Goal: Task Accomplishment & Management: Manage account settings

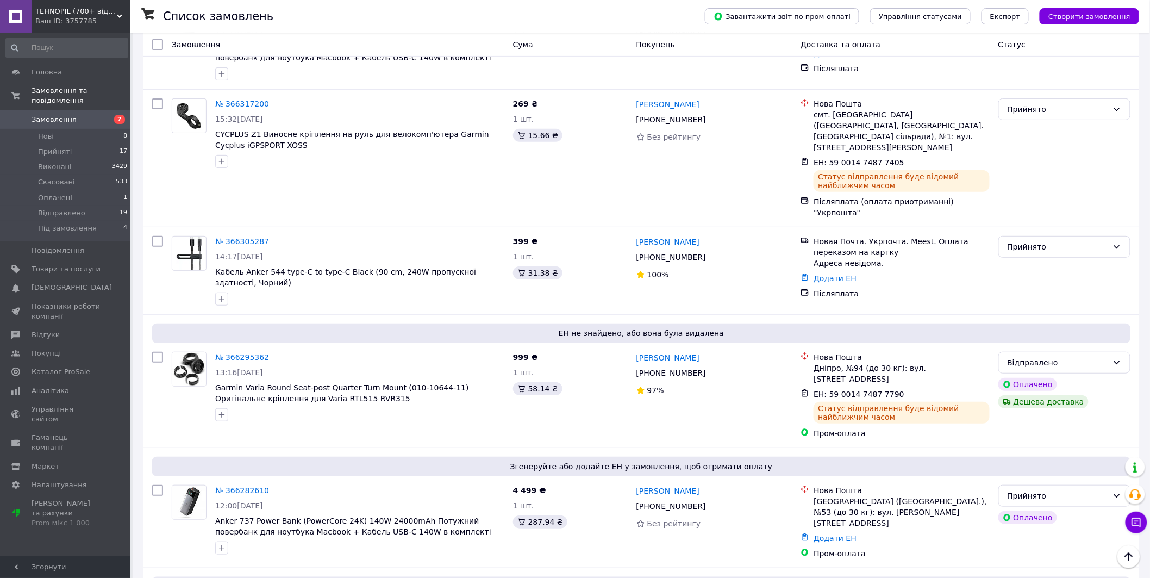
scroll to position [101, 0]
click at [76, 115] on span "Замовлення" at bounding box center [66, 120] width 69 height 10
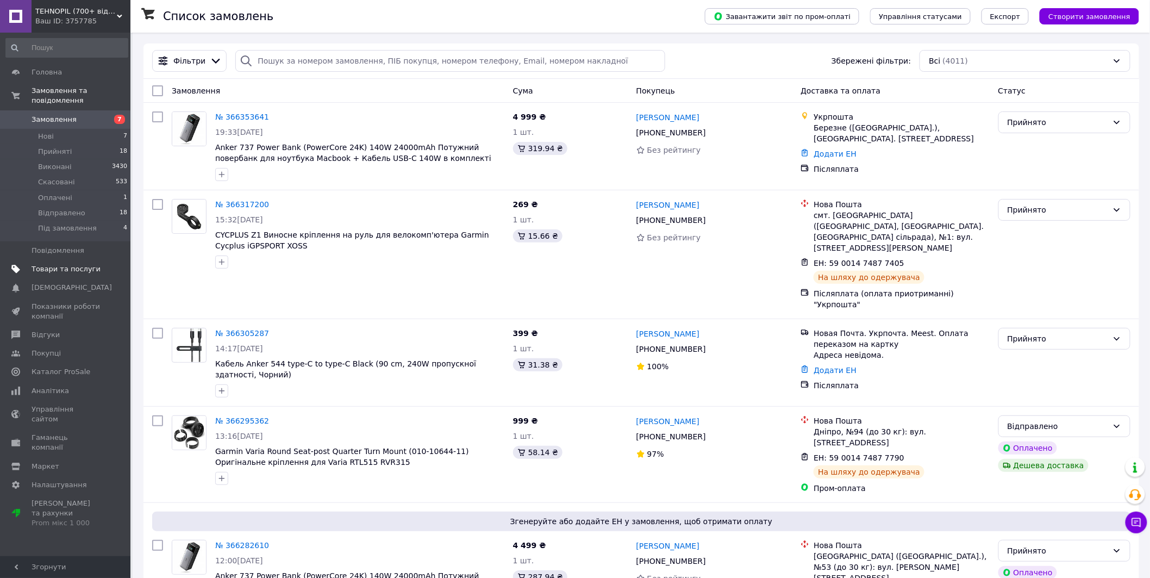
click at [60, 264] on span "Товари та послуги" at bounding box center [66, 269] width 69 height 10
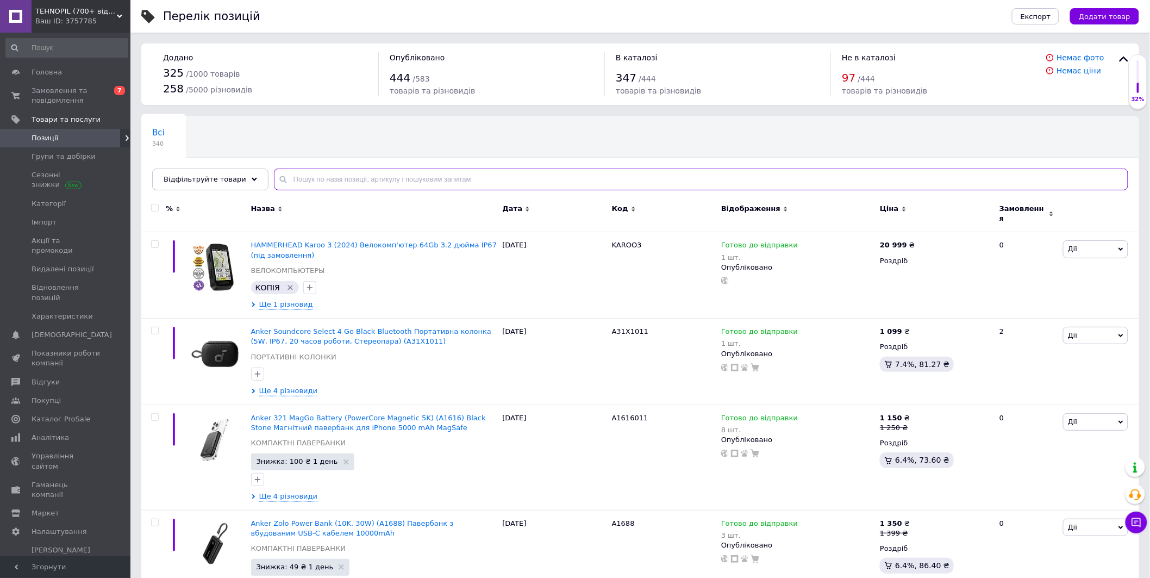
click at [332, 186] on input "text" at bounding box center [701, 179] width 854 height 22
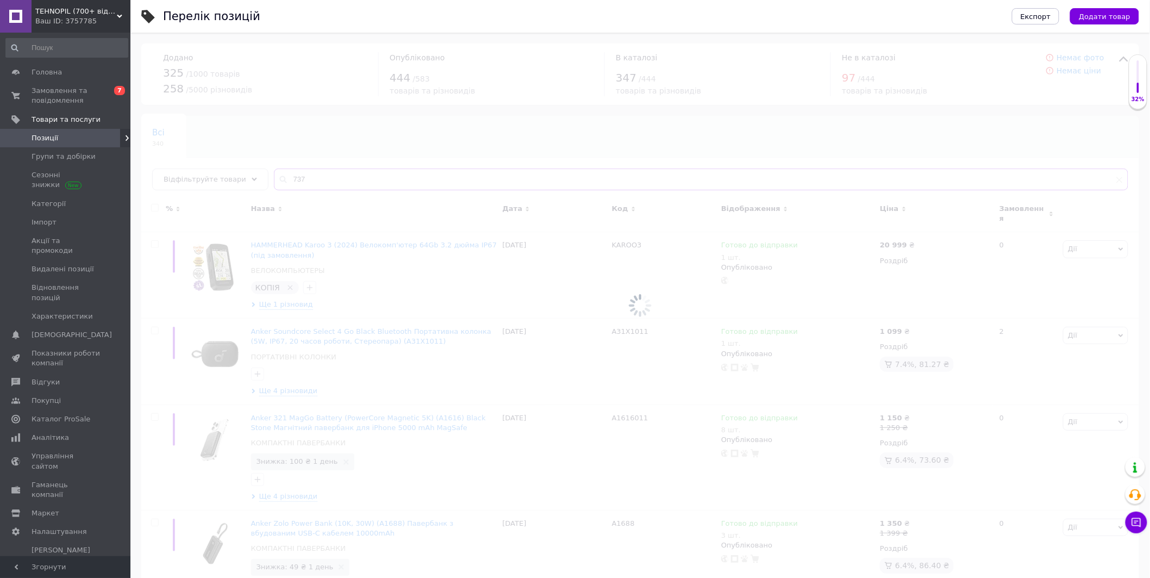
type input "737"
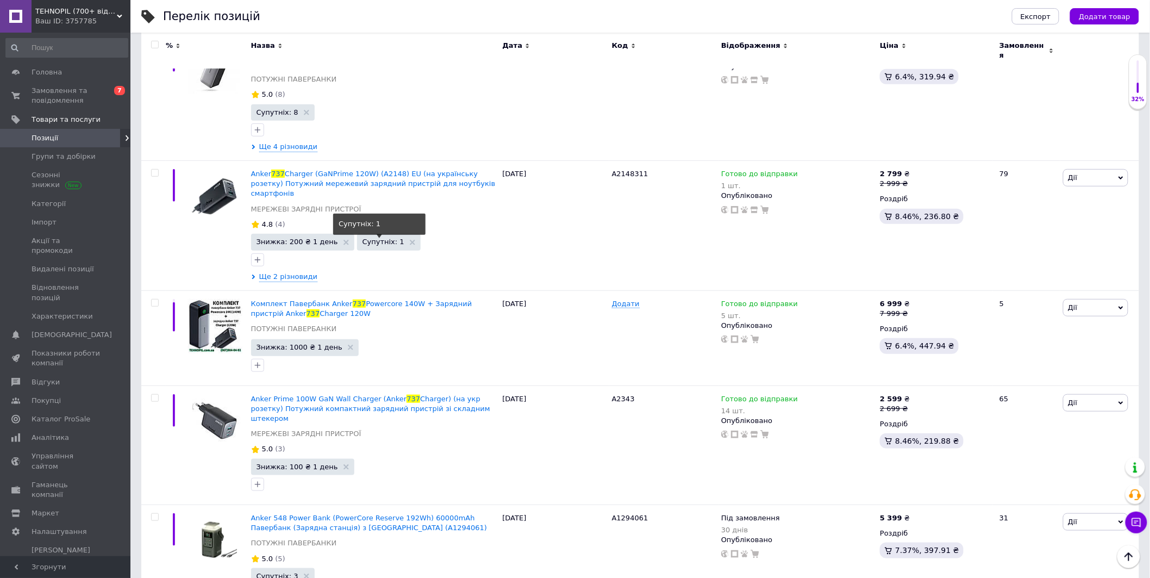
scroll to position [302, 0]
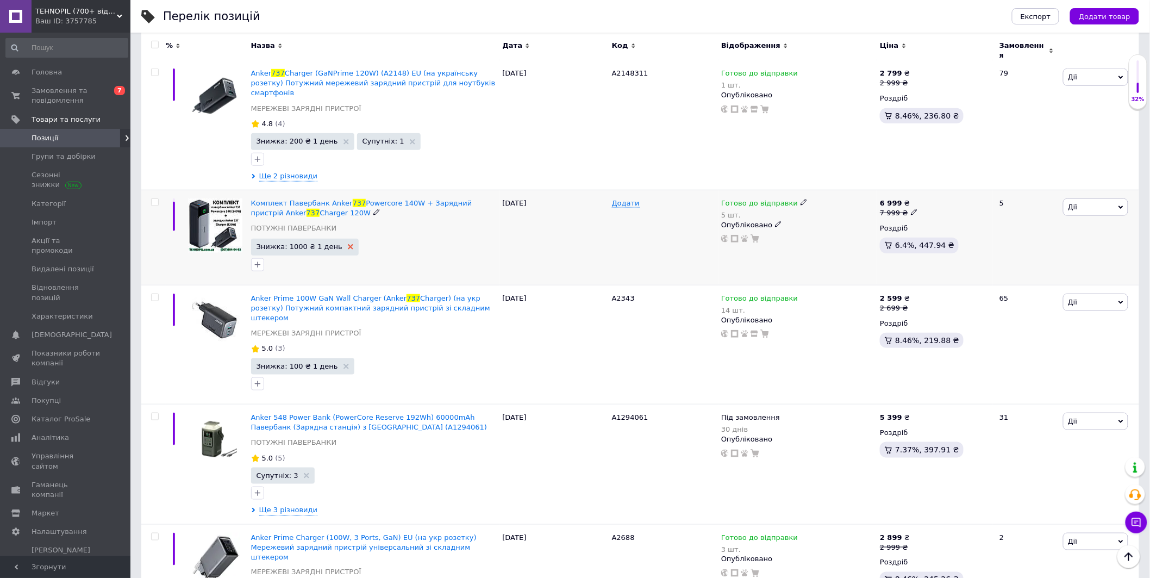
click at [348, 244] on icon at bounding box center [350, 246] width 5 height 5
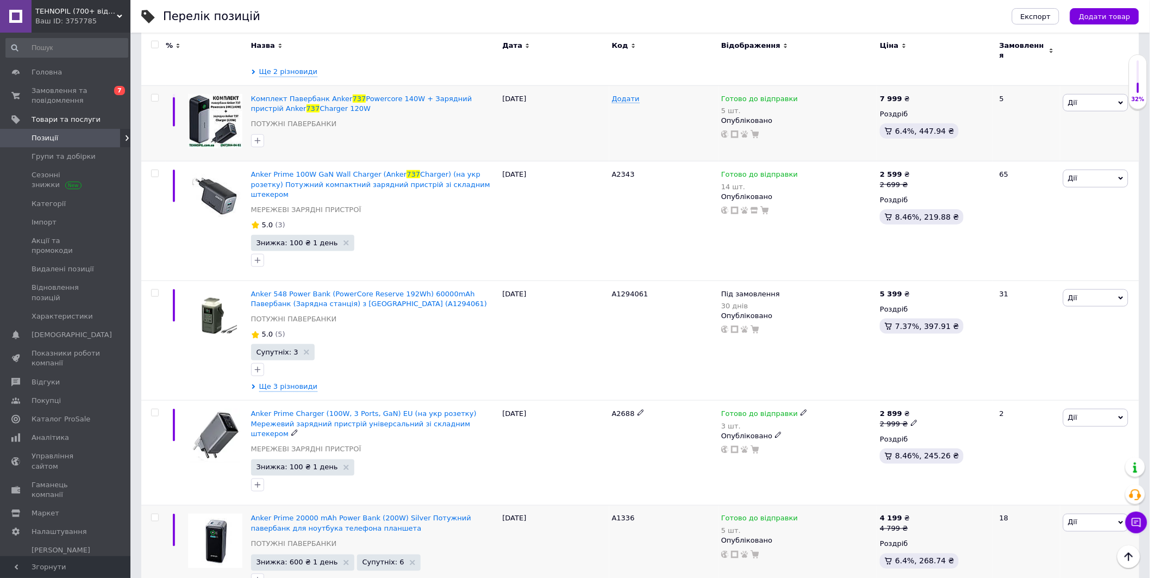
scroll to position [623, 0]
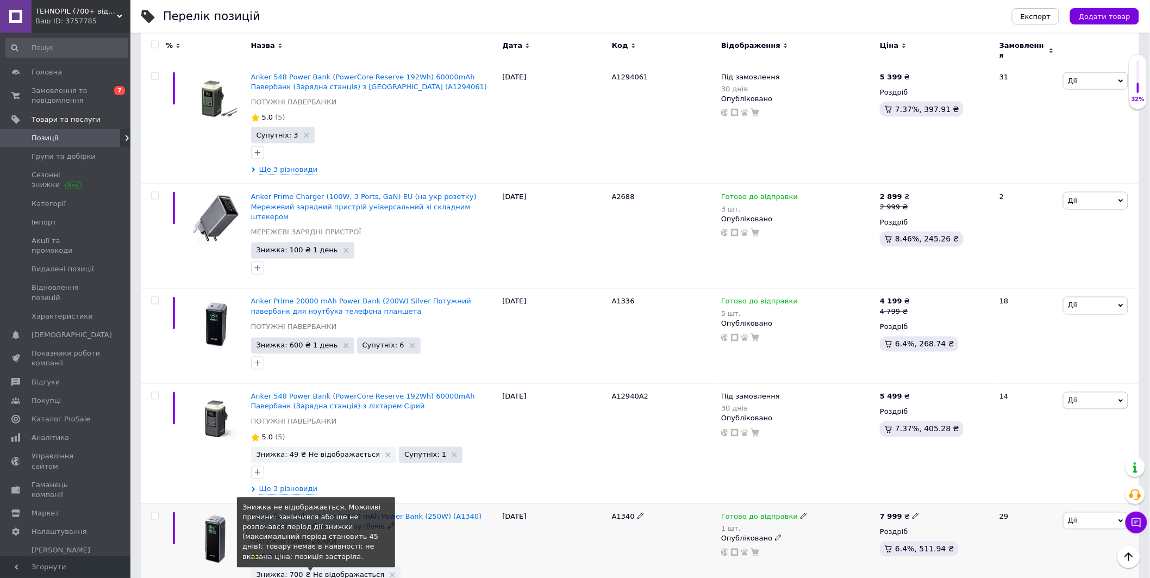
click at [329, 571] on span "Знижка: 700 ₴ Не відображається" at bounding box center [320, 574] width 128 height 7
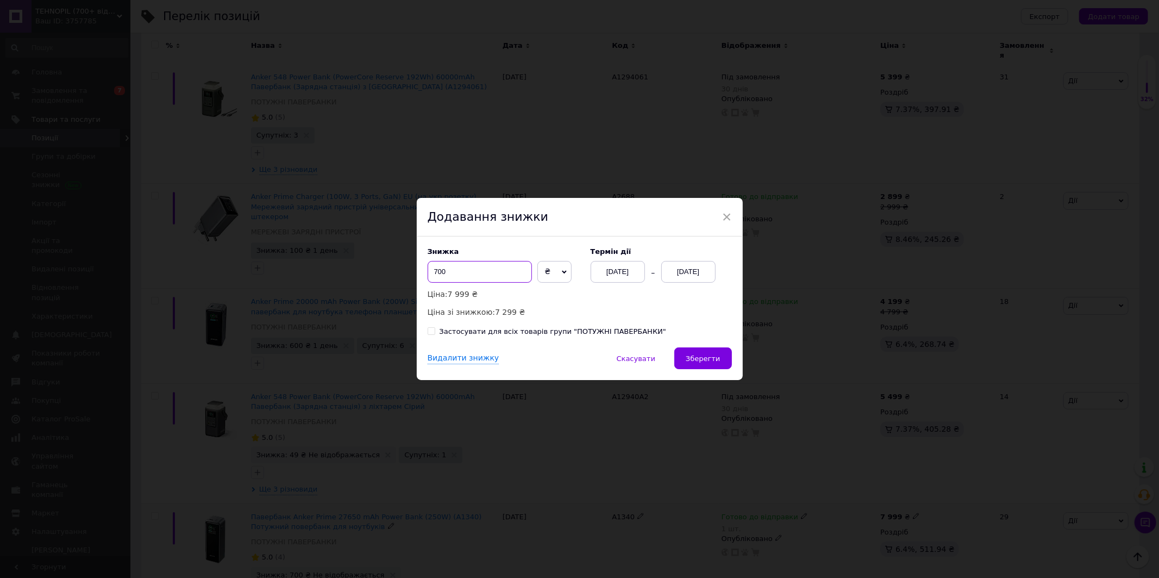
drag, startPoint x: 436, startPoint y: 270, endPoint x: 431, endPoint y: 273, distance: 5.6
click at [431, 273] on input "700" at bounding box center [480, 272] width 104 height 22
click at [814, 248] on div "× Додавання знижки Знижка 700 ₴ % Ціна: 7 999 ₴ Ціна зі знижкою: 7 299 ₴ Термін…" at bounding box center [579, 289] width 1159 height 578
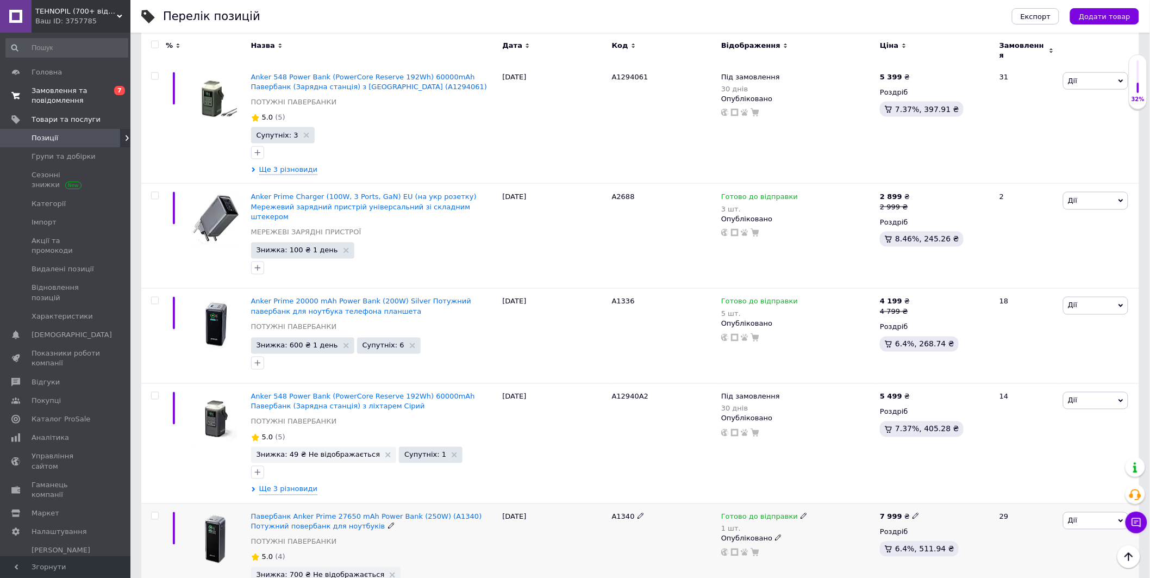
click at [96, 92] on span "Замовлення та повідомлення" at bounding box center [66, 96] width 69 height 20
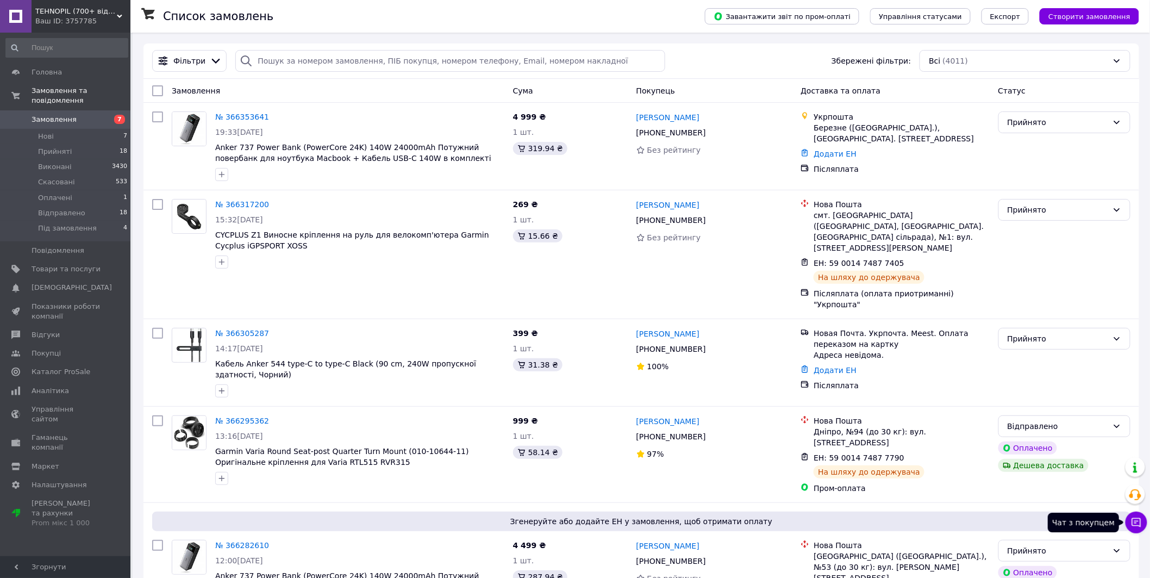
click at [1132, 523] on icon at bounding box center [1136, 522] width 11 height 11
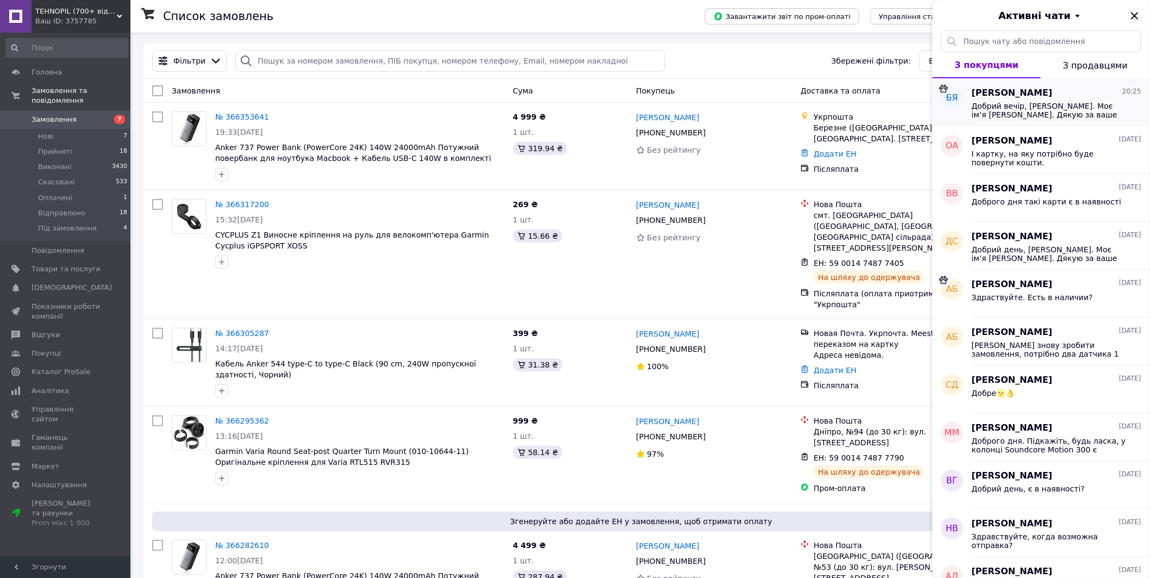
click at [1034, 96] on span "[PERSON_NAME]" at bounding box center [1012, 93] width 81 height 12
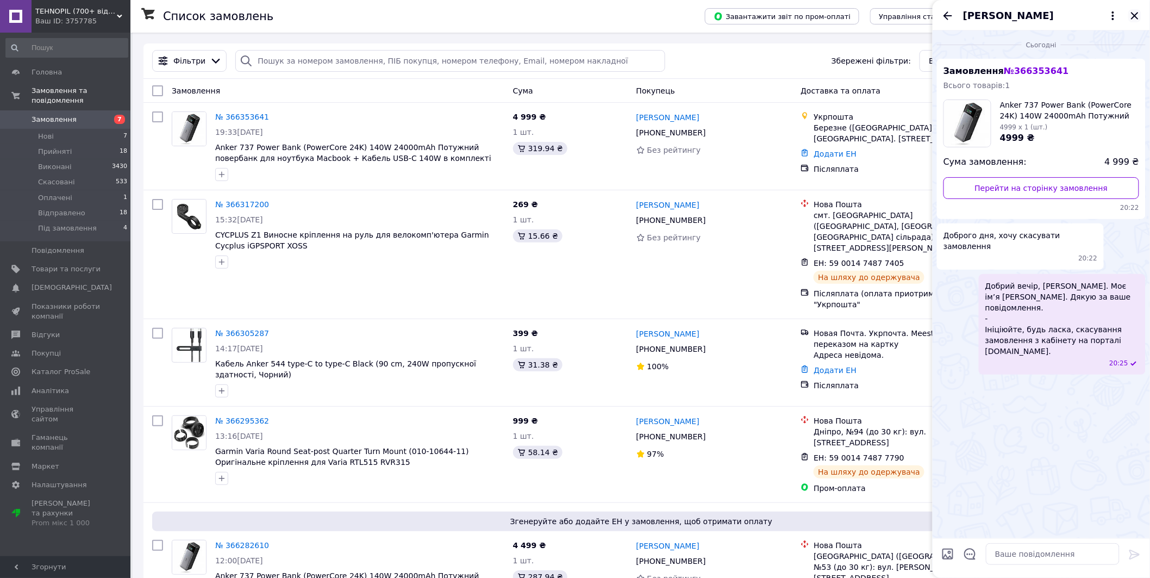
click at [1134, 14] on icon "Закрити" at bounding box center [1134, 15] width 13 height 13
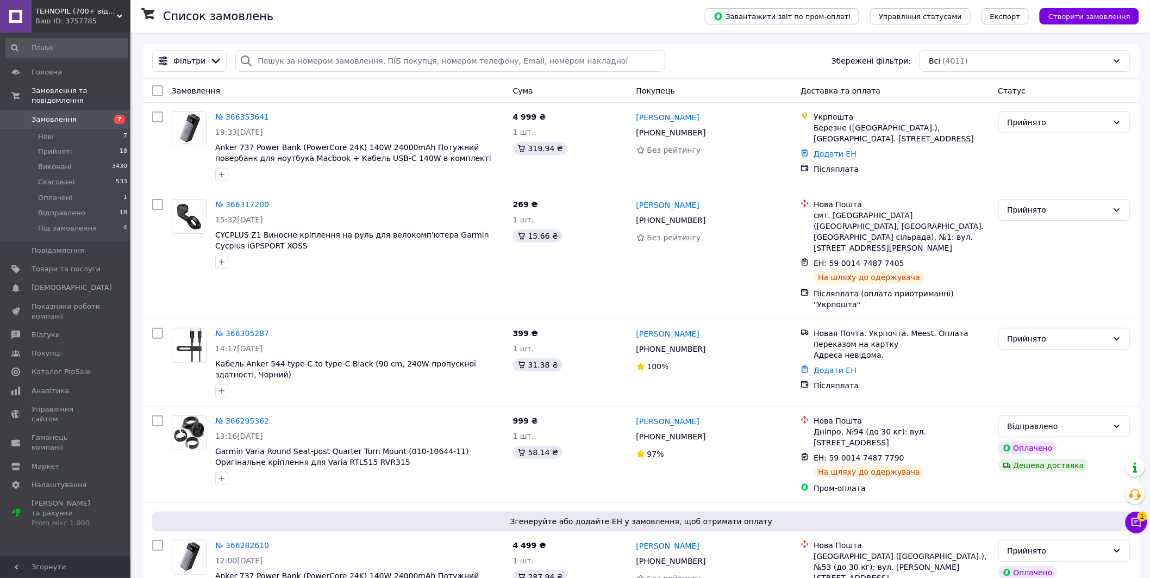
drag, startPoint x: 575, startPoint y: 257, endPoint x: 1133, endPoint y: 524, distance: 618.5
click at [1129, 522] on button "Чат з покупцем 1" at bounding box center [1136, 522] width 22 height 22
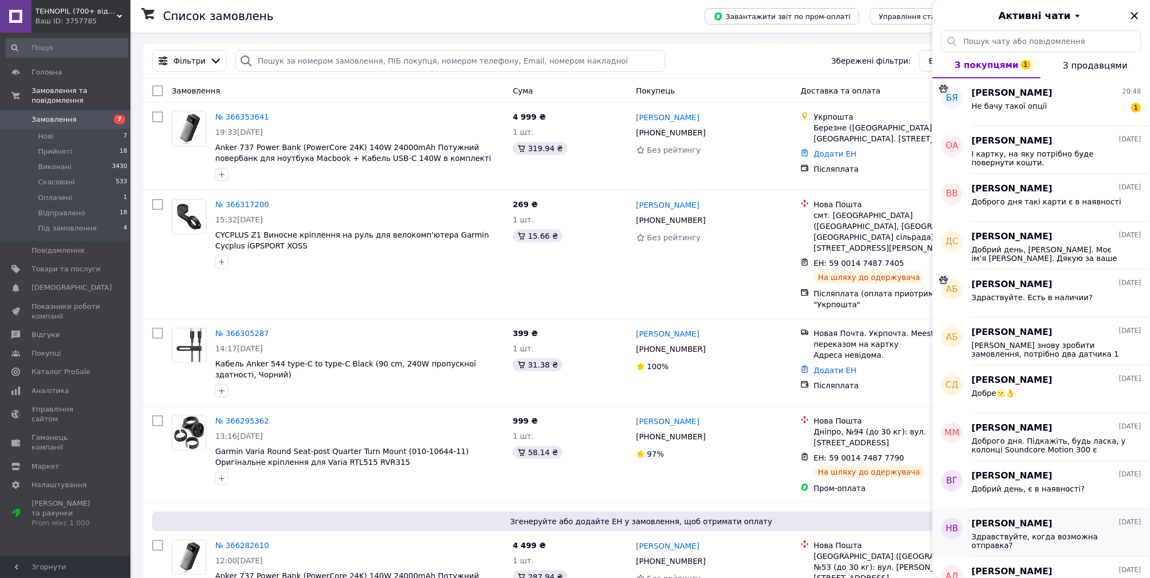
click at [1136, 524] on span "[DATE]" at bounding box center [1130, 521] width 22 height 9
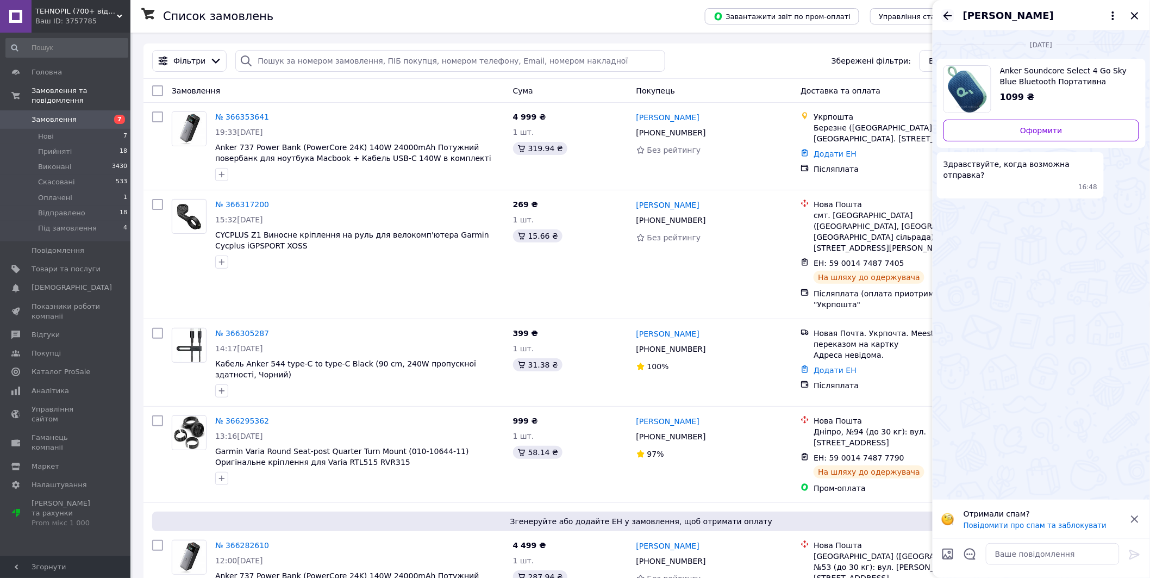
click at [948, 14] on icon "Назад" at bounding box center [947, 15] width 13 height 13
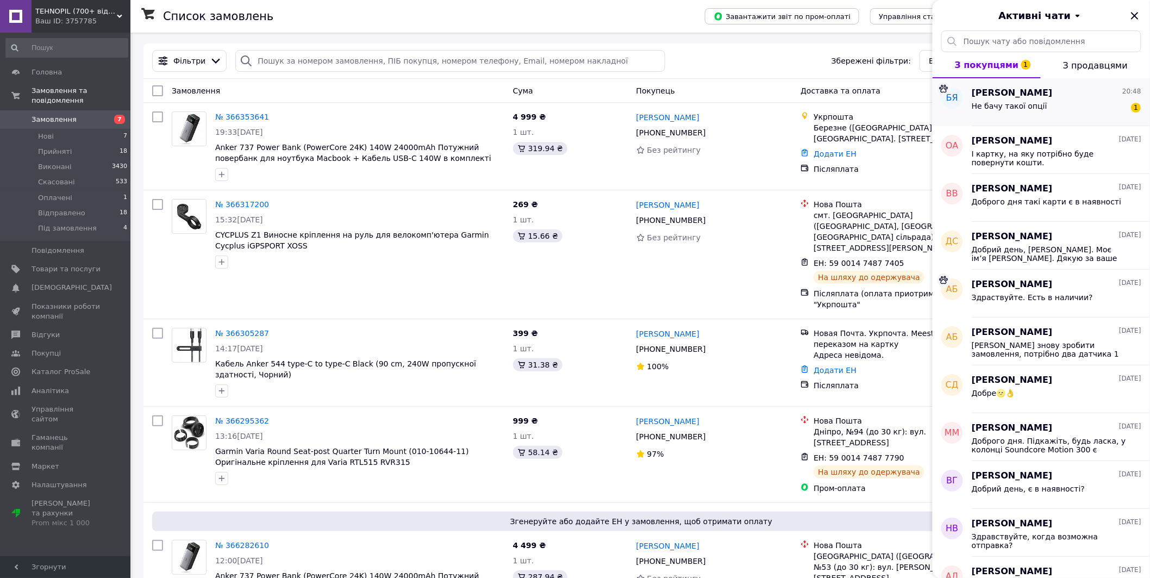
click at [1013, 101] on div "Не бачу такої опції 1" at bounding box center [1057, 107] width 170 height 17
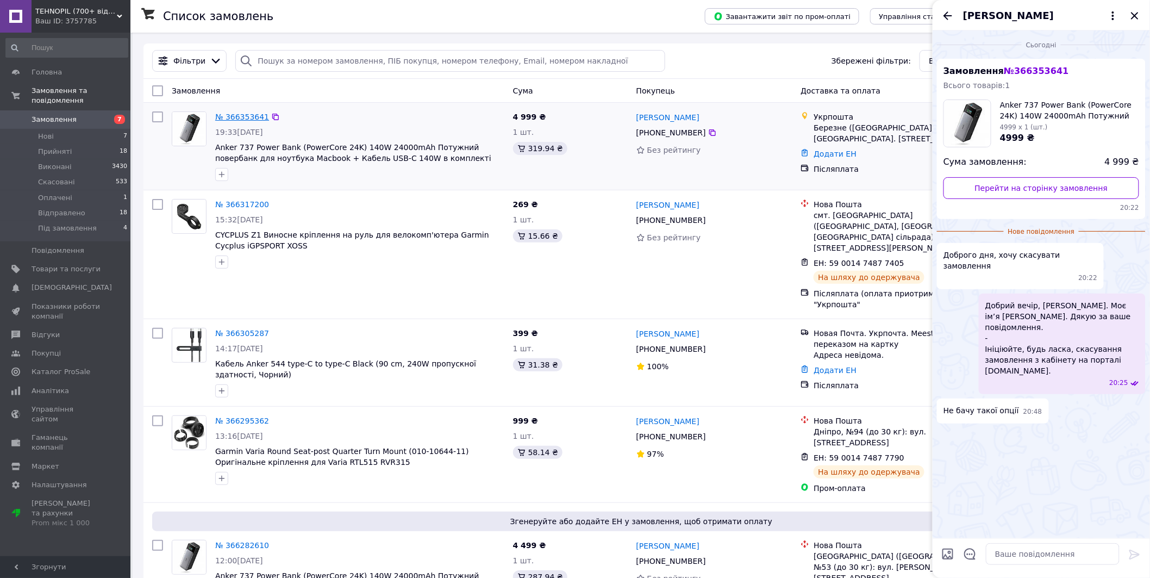
click at [238, 117] on link "№ 366353641" at bounding box center [242, 116] width 54 height 9
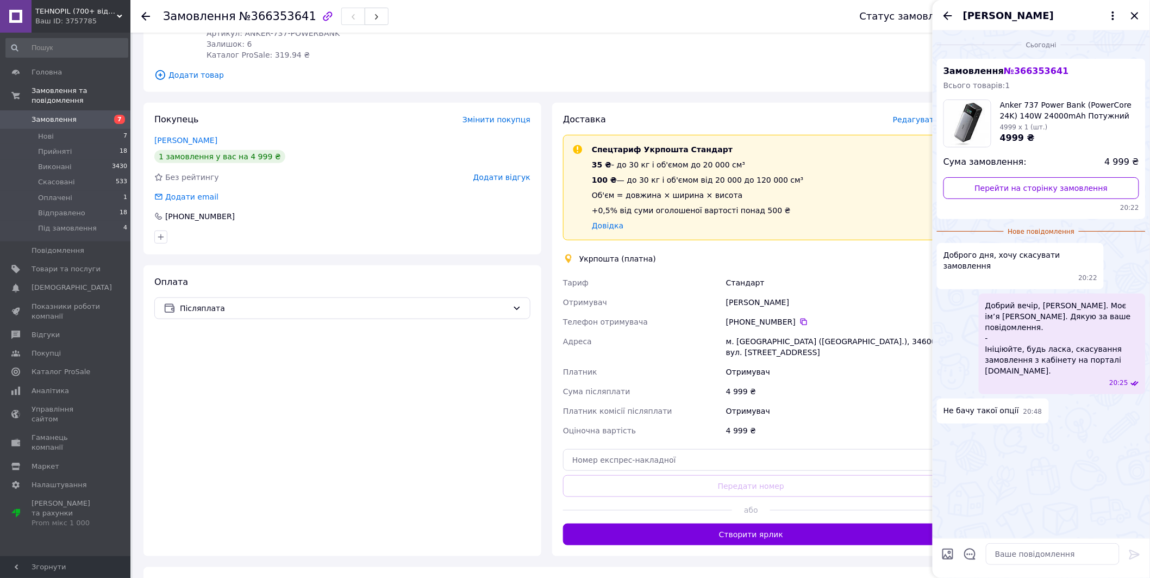
scroll to position [241, 0]
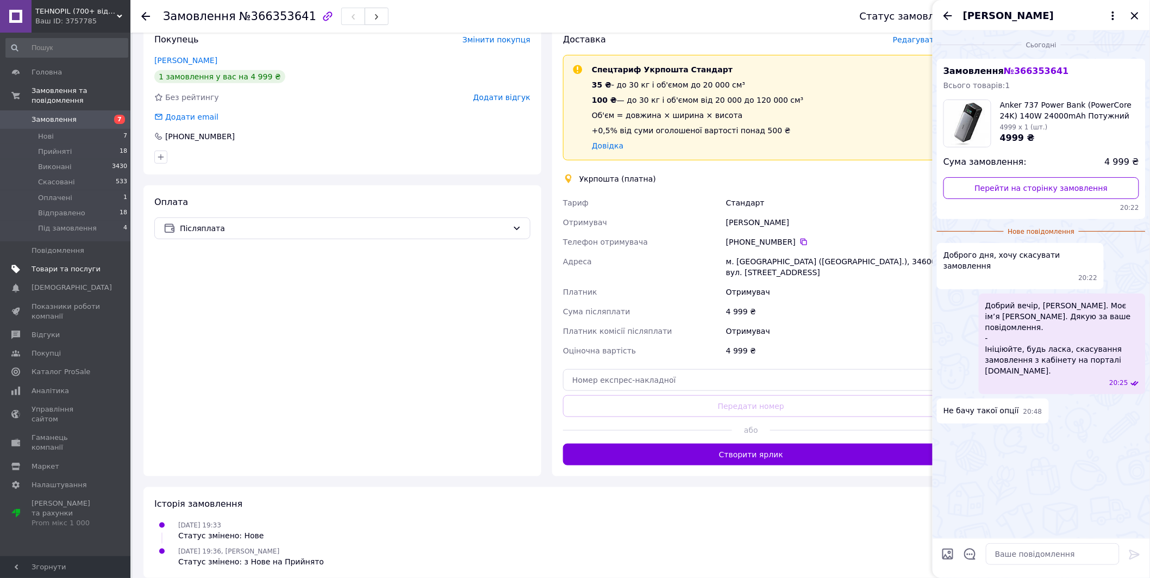
click at [69, 264] on span "Товари та послуги" at bounding box center [66, 269] width 69 height 10
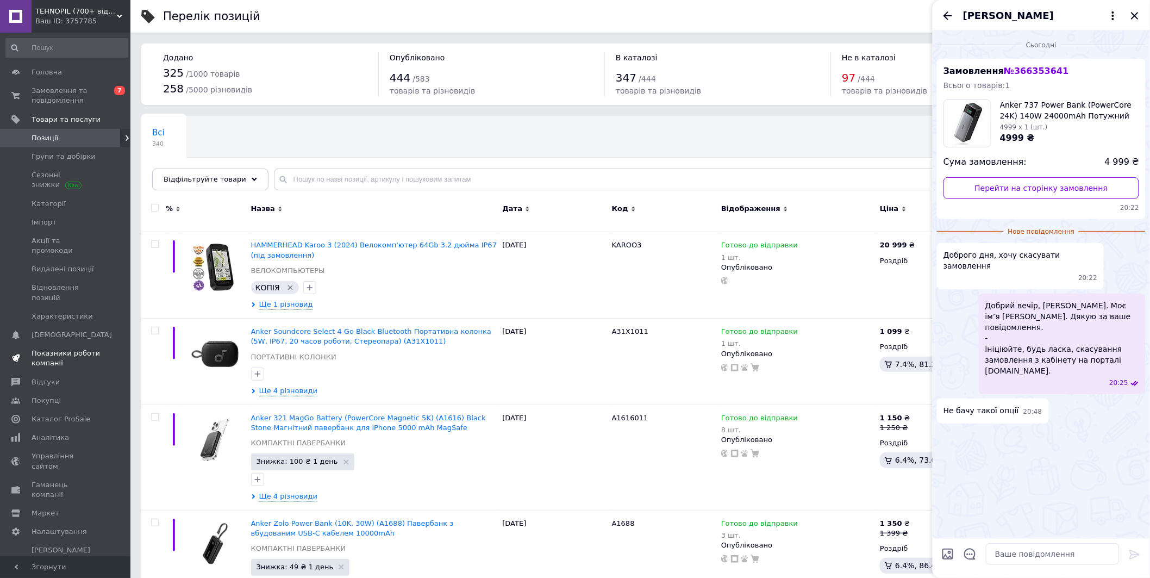
click at [45, 348] on span "Показники роботи компанії" at bounding box center [66, 358] width 69 height 20
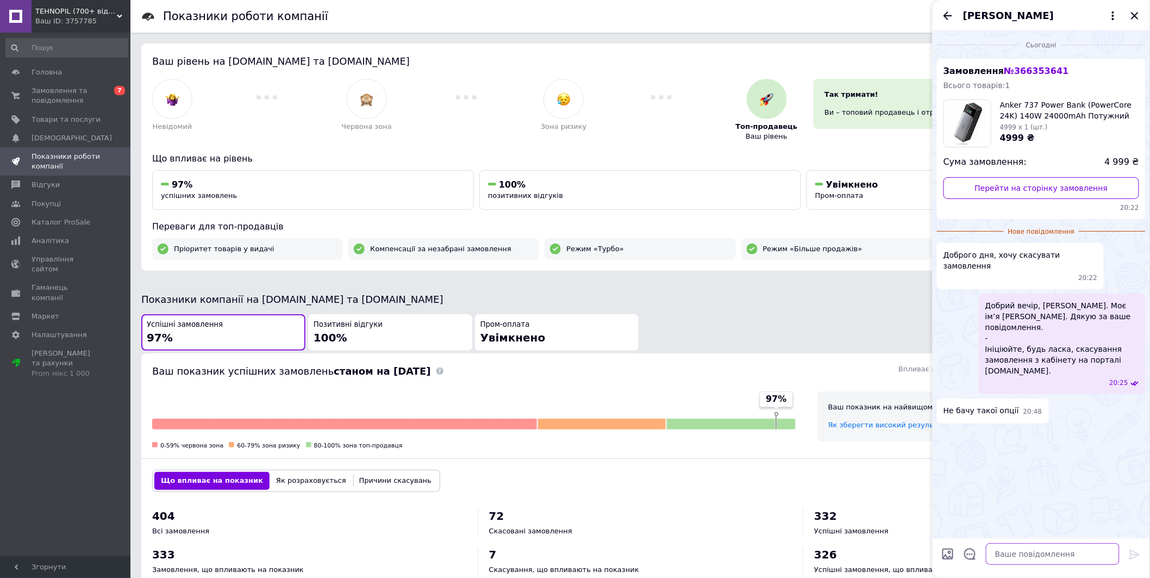
click at [1047, 559] on textarea at bounding box center [1053, 554] width 134 height 22
click at [71, 91] on span "Замовлення та повідомлення" at bounding box center [66, 96] width 69 height 20
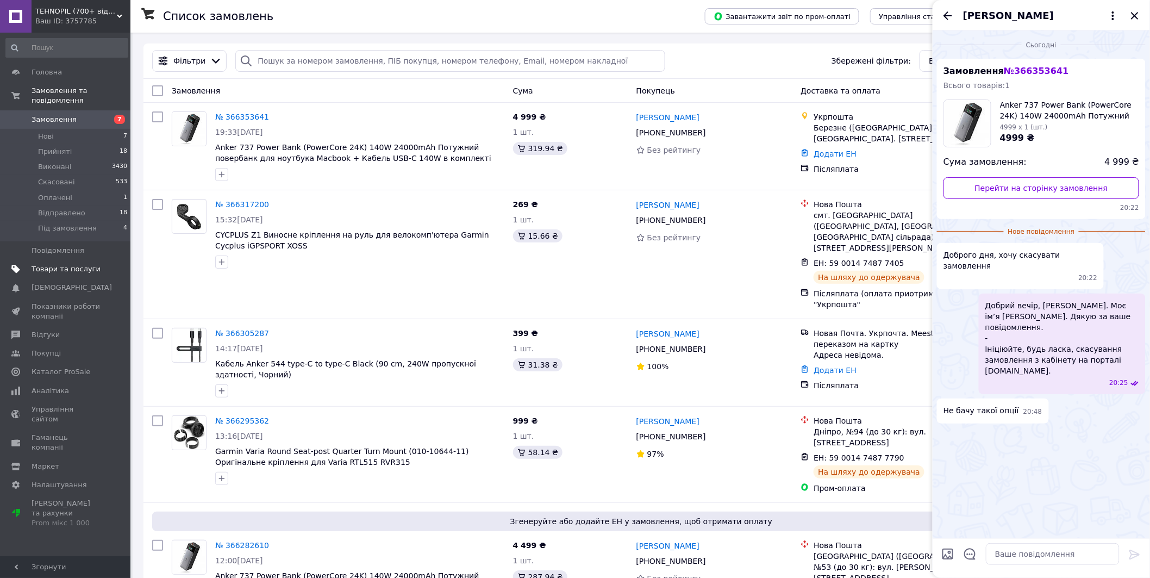
click at [72, 264] on span "Товари та послуги" at bounding box center [66, 269] width 69 height 10
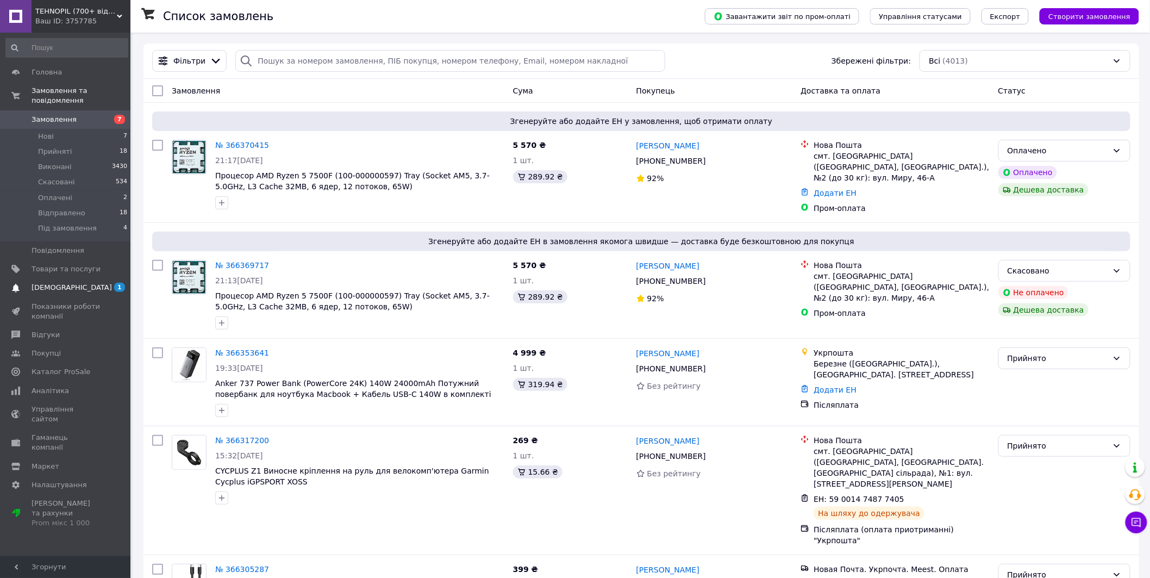
click at [105, 283] on span "1 0" at bounding box center [116, 288] width 30 height 10
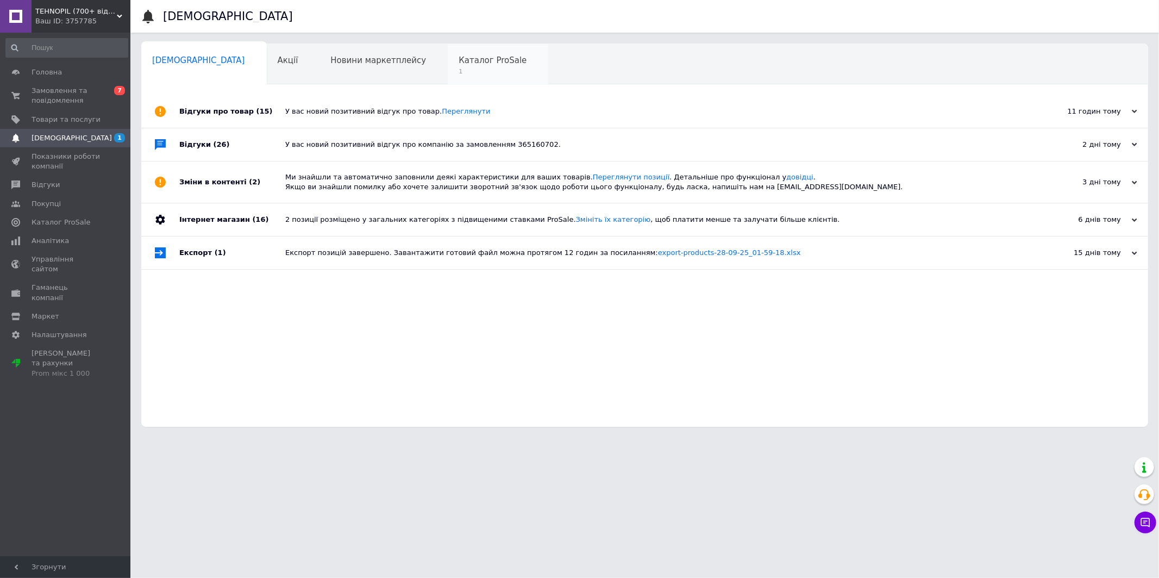
click at [459, 60] on span "Каталог ProSale" at bounding box center [493, 60] width 68 height 10
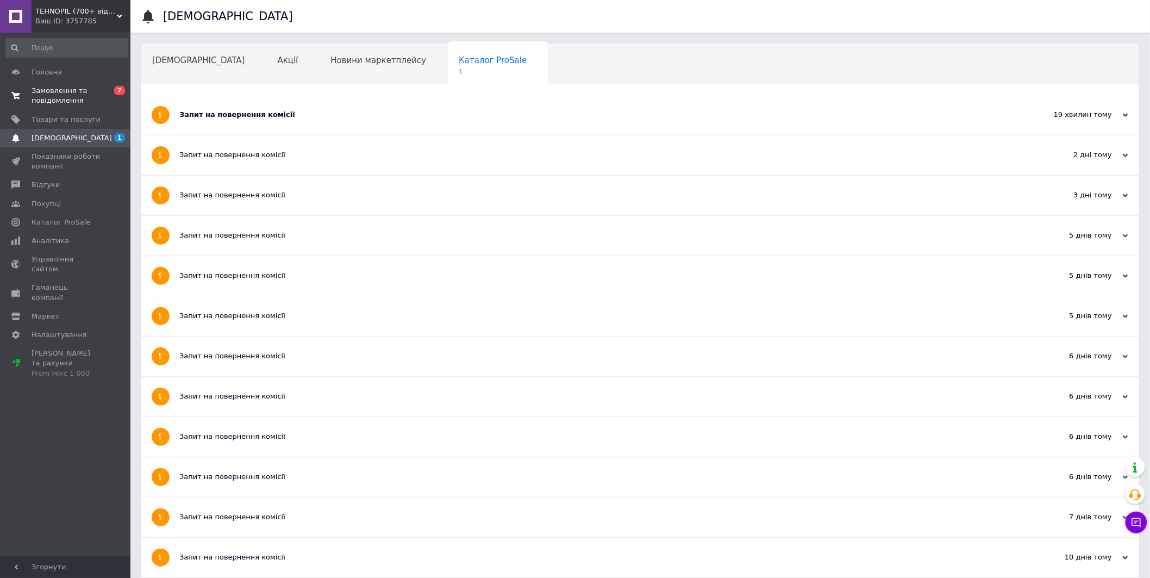
click at [89, 93] on span "Замовлення та повідомлення" at bounding box center [66, 96] width 69 height 20
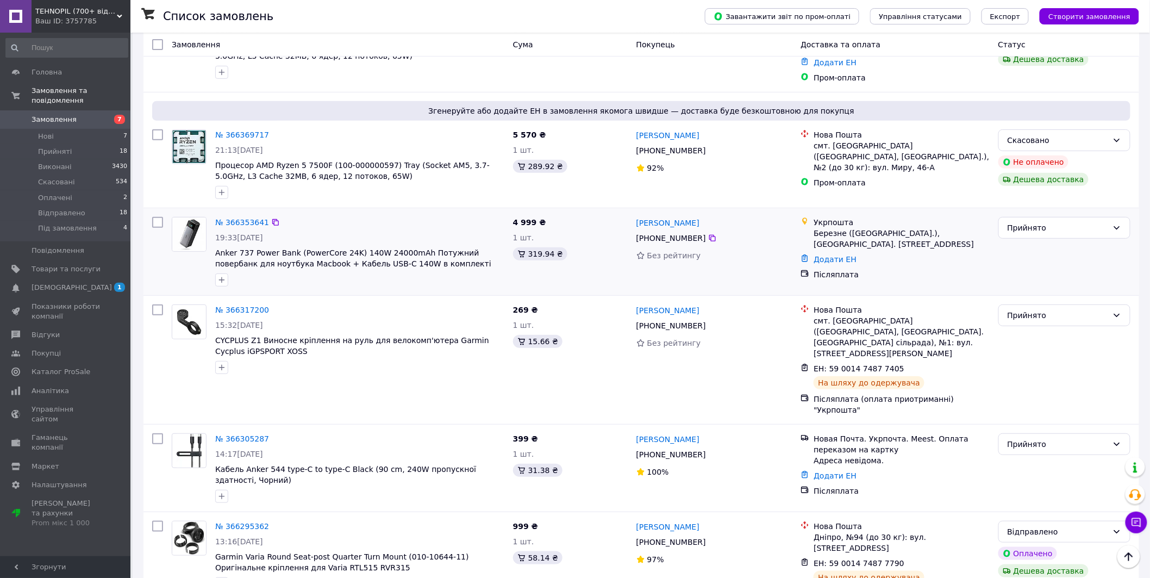
scroll to position [101, 0]
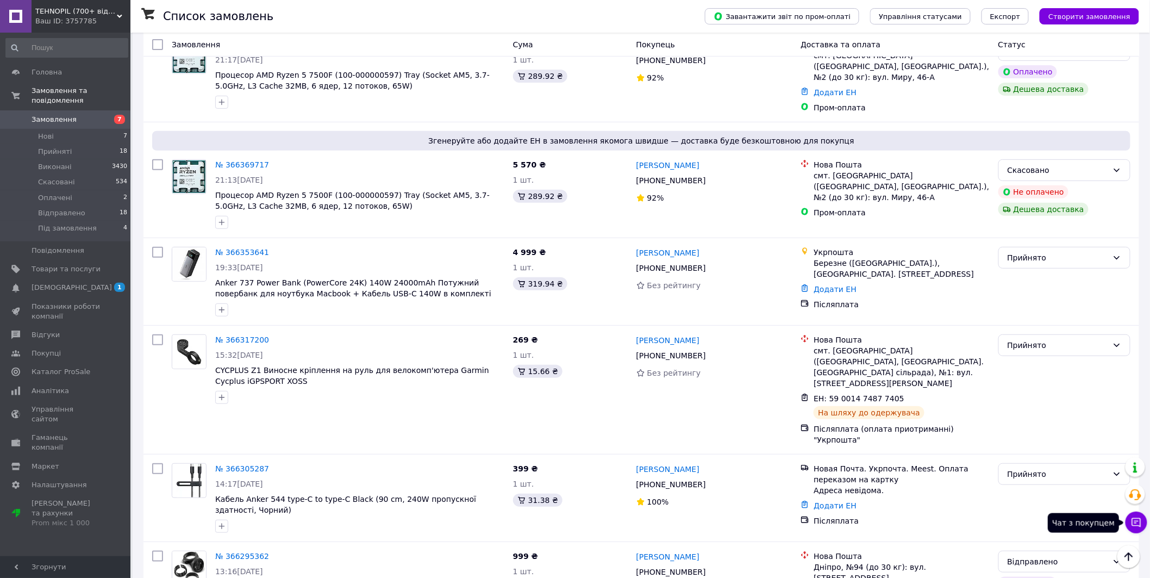
click at [1139, 518] on icon at bounding box center [1136, 522] width 9 height 9
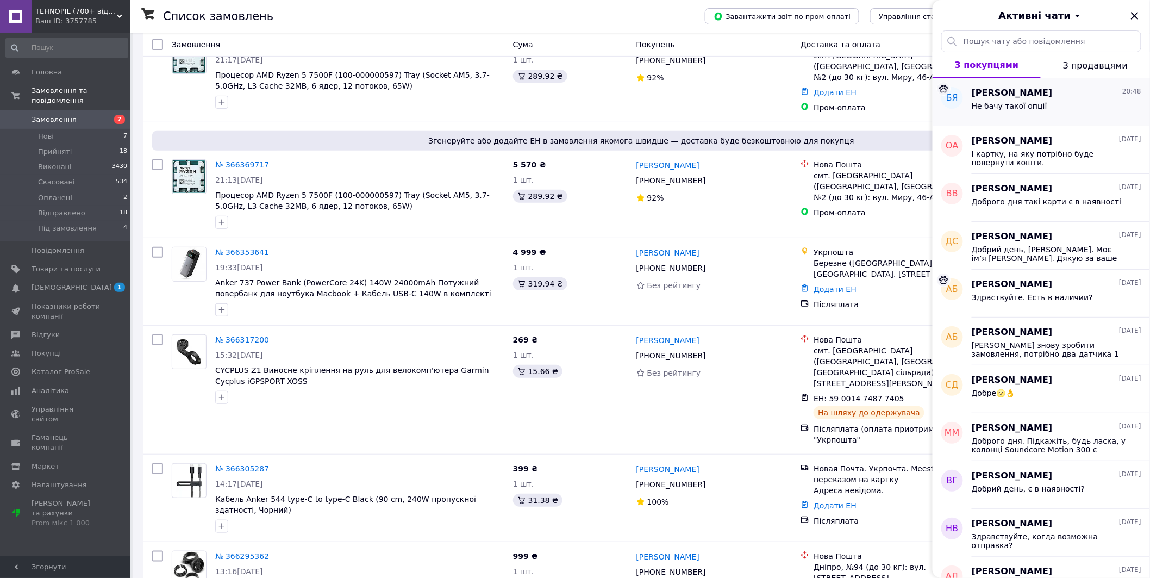
click at [1038, 106] on div "Не бачу такої опції" at bounding box center [1057, 107] width 170 height 17
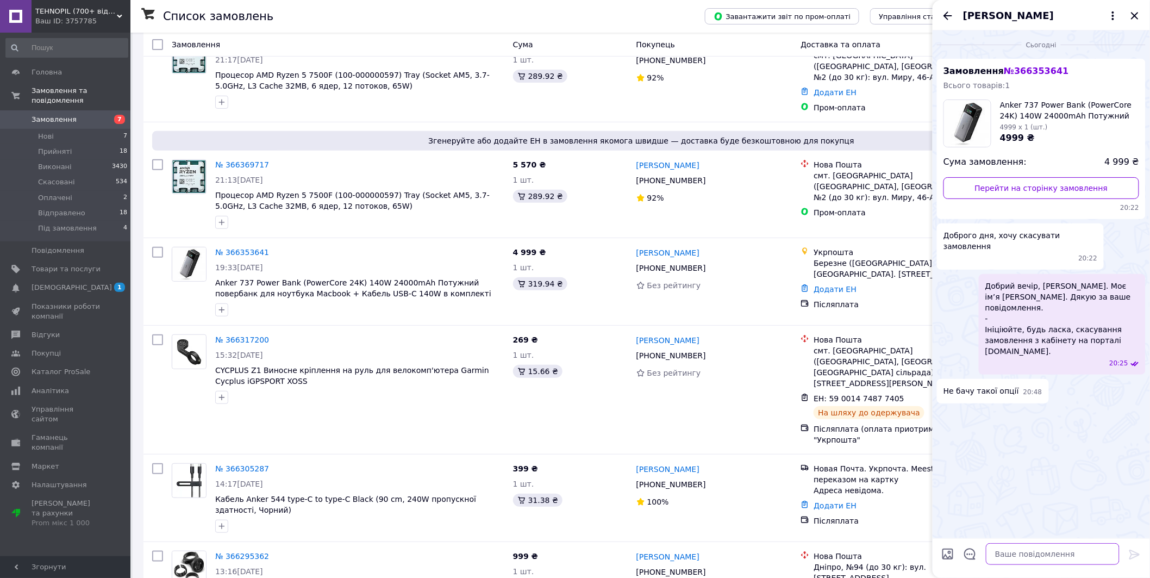
click at [1039, 547] on textarea at bounding box center [1053, 554] width 134 height 22
type textarea "L"
click at [1067, 555] on textarea "Добре. Скасуємо зі своєї ссторони." at bounding box center [1041, 554] width 155 height 22
type textarea "Добре. Скасуємо зі своєї сторони."
click at [1133, 557] on icon at bounding box center [1134, 554] width 10 height 10
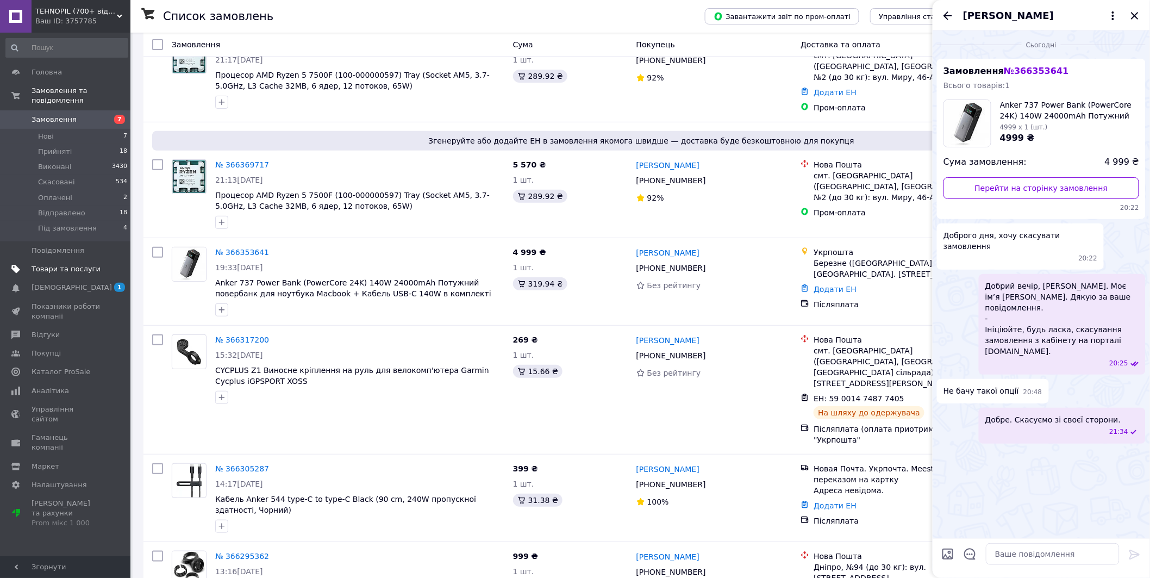
click at [78, 264] on span "Товари та послуги" at bounding box center [66, 269] width 69 height 10
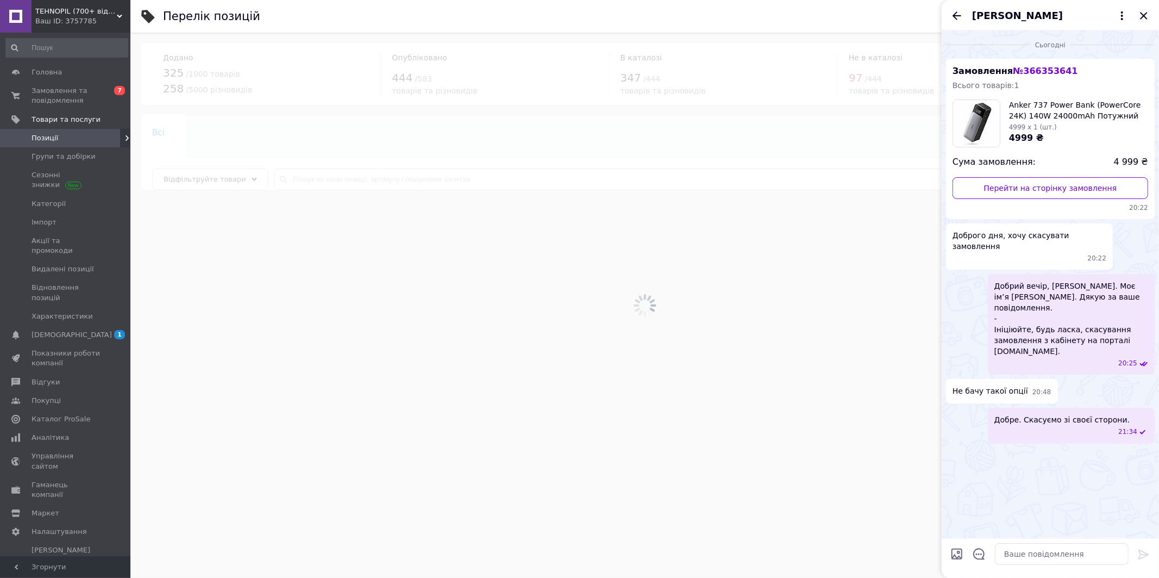
click at [1143, 12] on icon "Закрити" at bounding box center [1143, 15] width 13 height 13
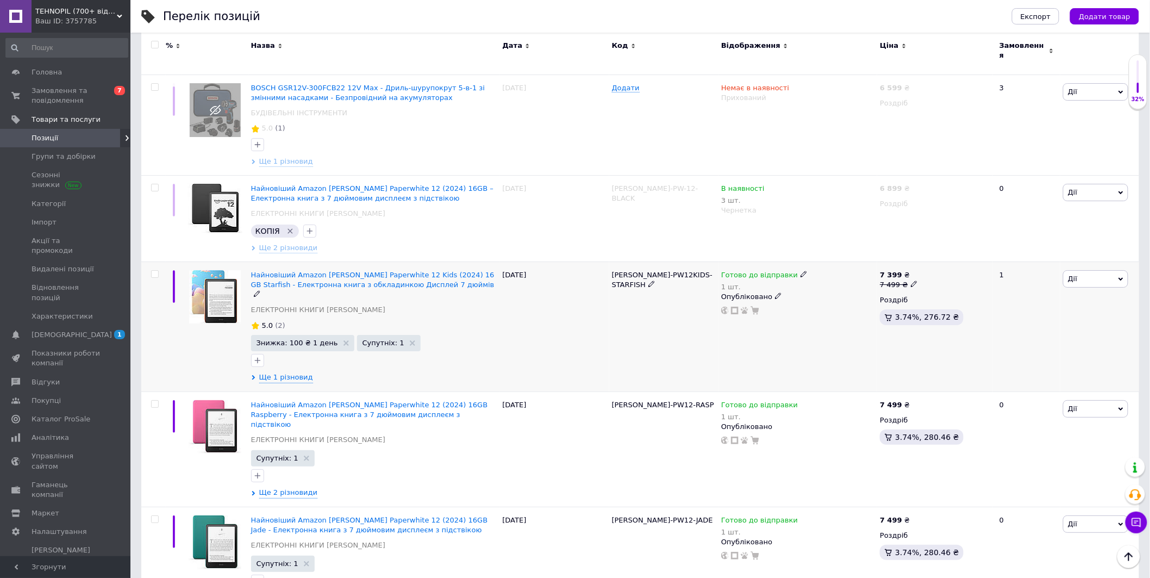
scroll to position [1596, 0]
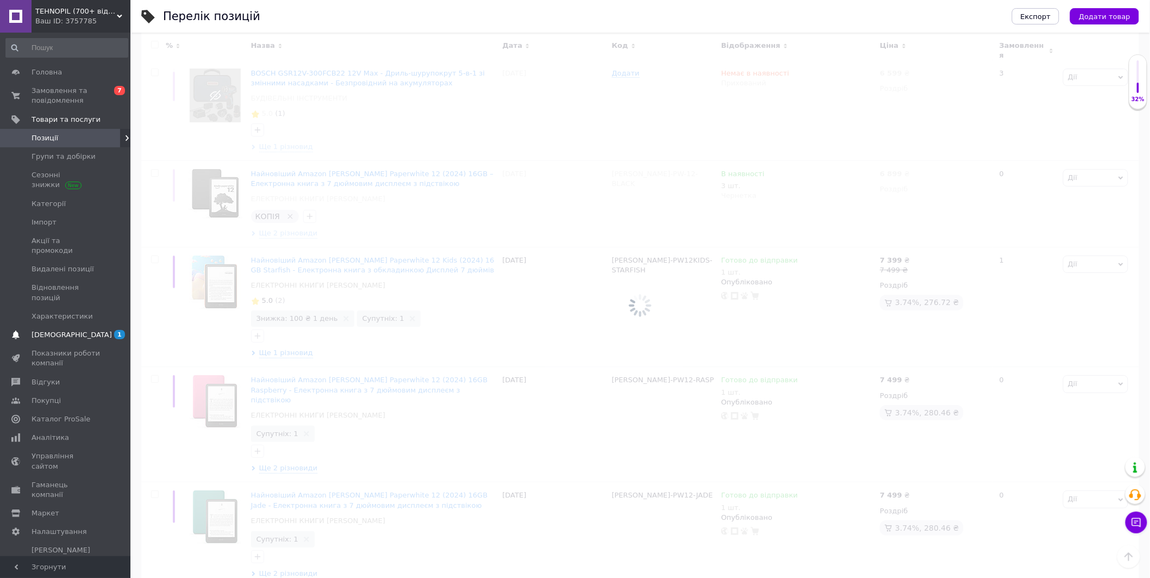
scroll to position [1565, 0]
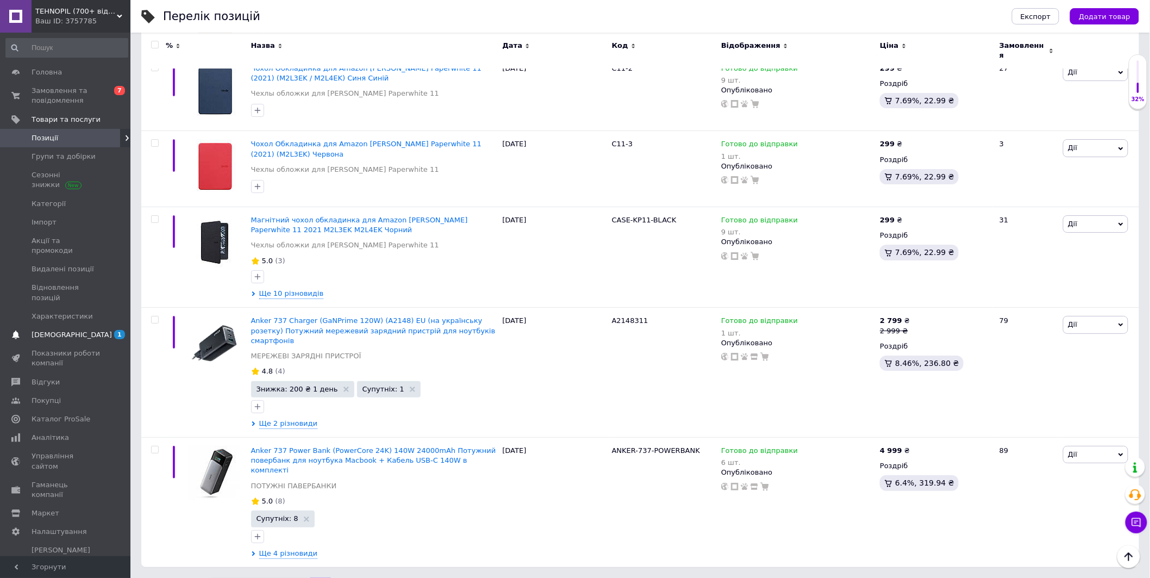
click at [62, 330] on span "[DEMOGRAPHIC_DATA]" at bounding box center [72, 335] width 80 height 10
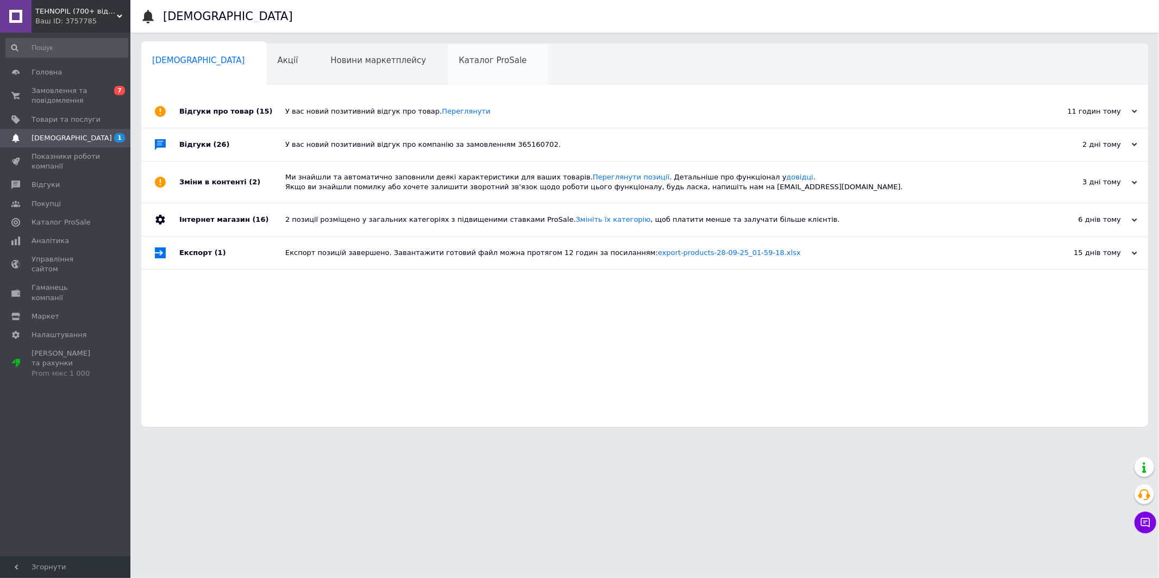
click at [448, 49] on div "Каталог ProSale 0" at bounding box center [498, 64] width 101 height 41
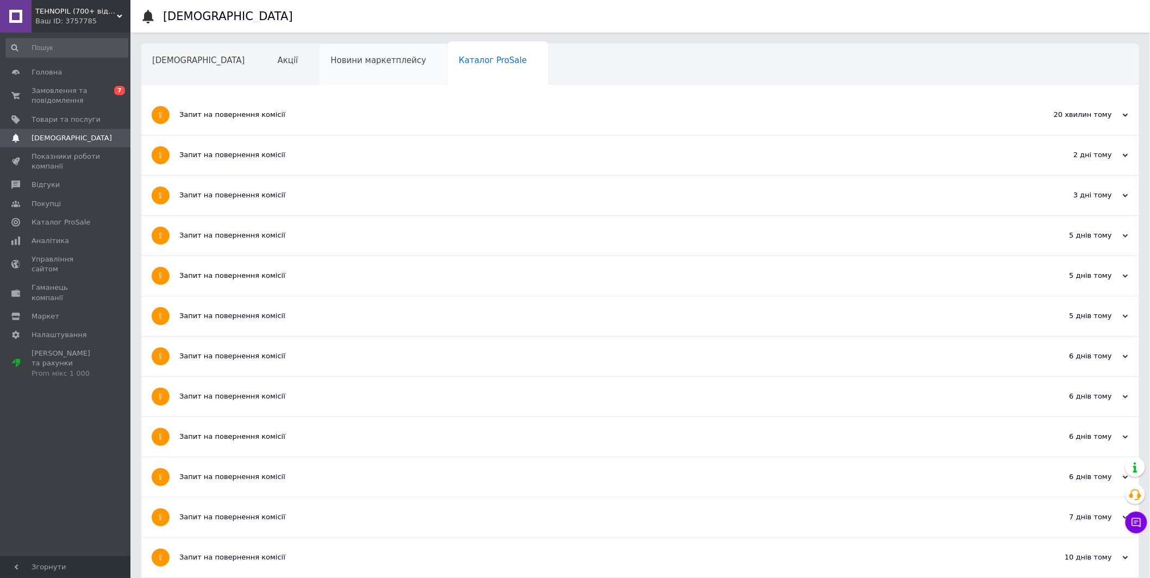
click at [339, 60] on span "Новини маркетплейсу" at bounding box center [378, 60] width 96 height 10
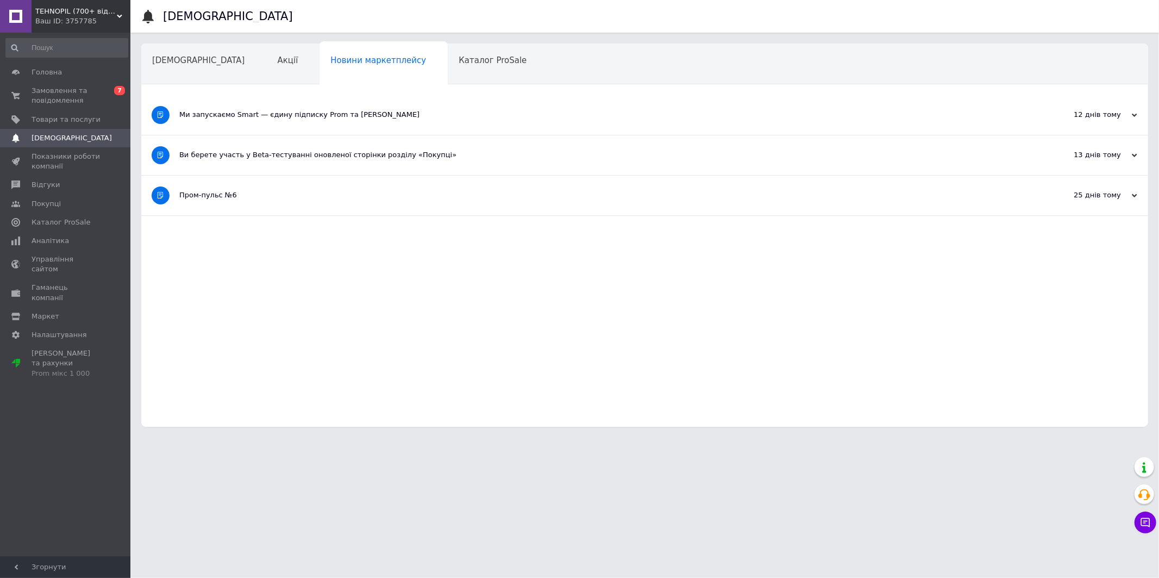
click at [314, 147] on div "Ви берете участь у Beta-тестуванні оновленої сторінки розділу «Покупці»" at bounding box center [603, 155] width 849 height 40
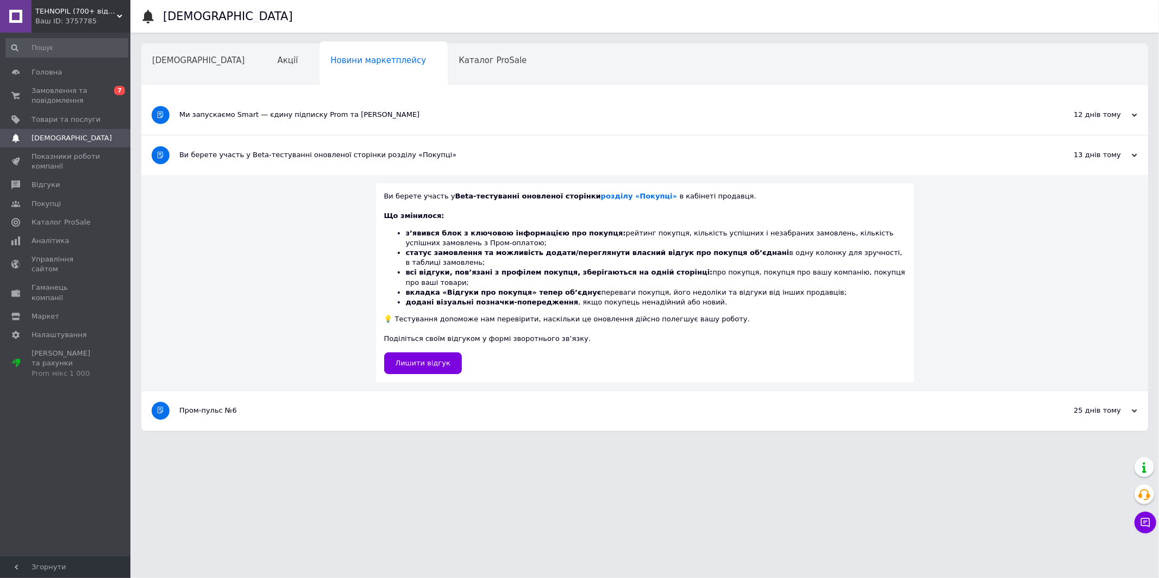
drag, startPoint x: 412, startPoint y: 235, endPoint x: 507, endPoint y: 242, distance: 95.4
click at [507, 242] on li "зʼявився блок з ключовою інформацією про покупця: рейтинг покупця, кількість ус…" at bounding box center [656, 238] width 500 height 20
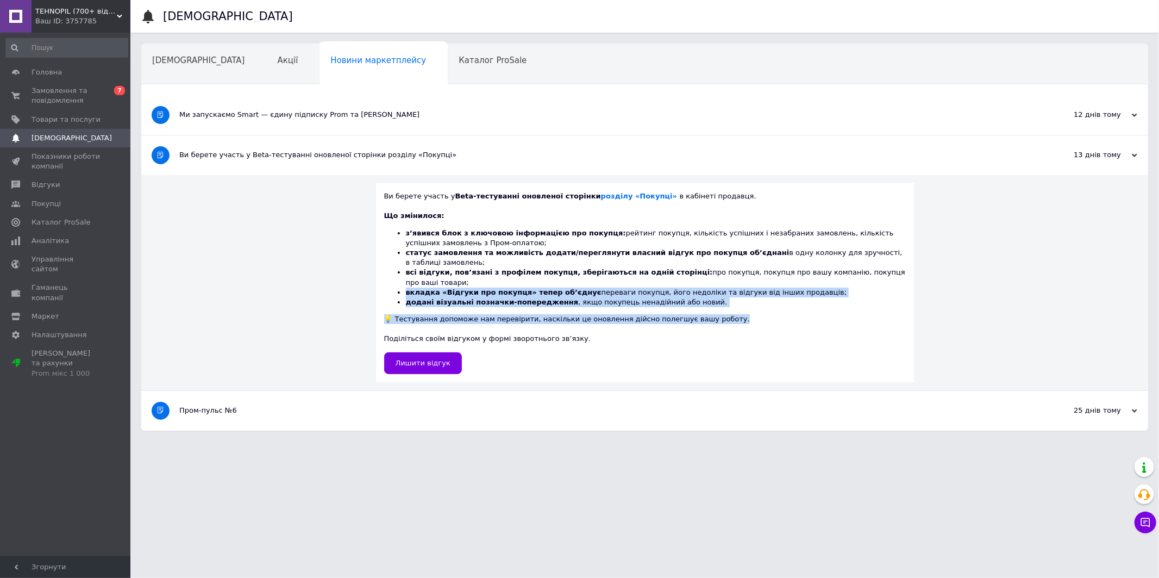
drag, startPoint x: 409, startPoint y: 270, endPoint x: 707, endPoint y: 303, distance: 300.1
click at [707, 303] on div "Що змінилося: зʼявився блок з ключовою інформацією про покупця: рейтинг покупця…" at bounding box center [645, 272] width 522 height 123
click at [51, 93] on span "Замовлення та повідомлення" at bounding box center [66, 96] width 69 height 20
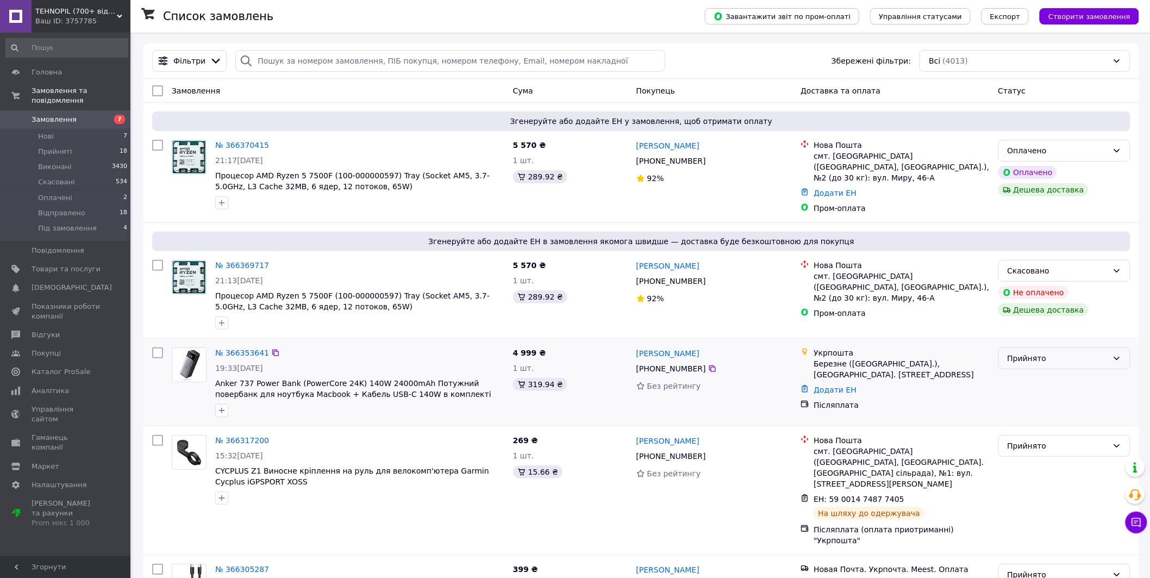
click at [1045, 364] on div "Прийнято" at bounding box center [1057, 358] width 101 height 12
click at [1026, 399] on li "Скасовано" at bounding box center [1064, 402] width 131 height 20
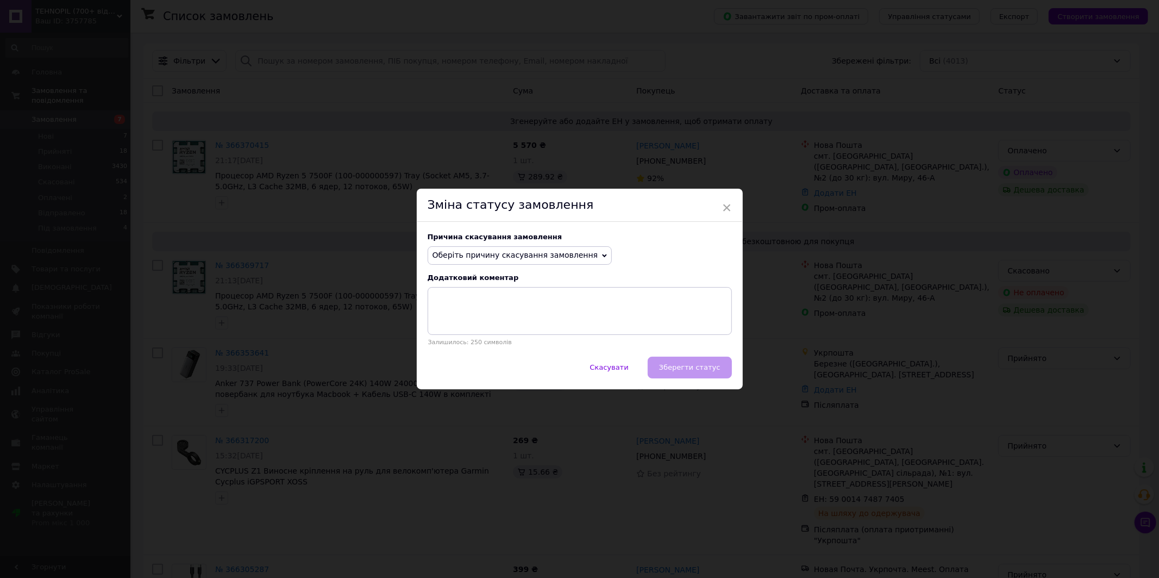
click at [513, 247] on span "Оберіть причину скасування замовлення" at bounding box center [520, 255] width 185 height 18
click at [476, 321] on li "На прохання покупця" at bounding box center [520, 322] width 184 height 15
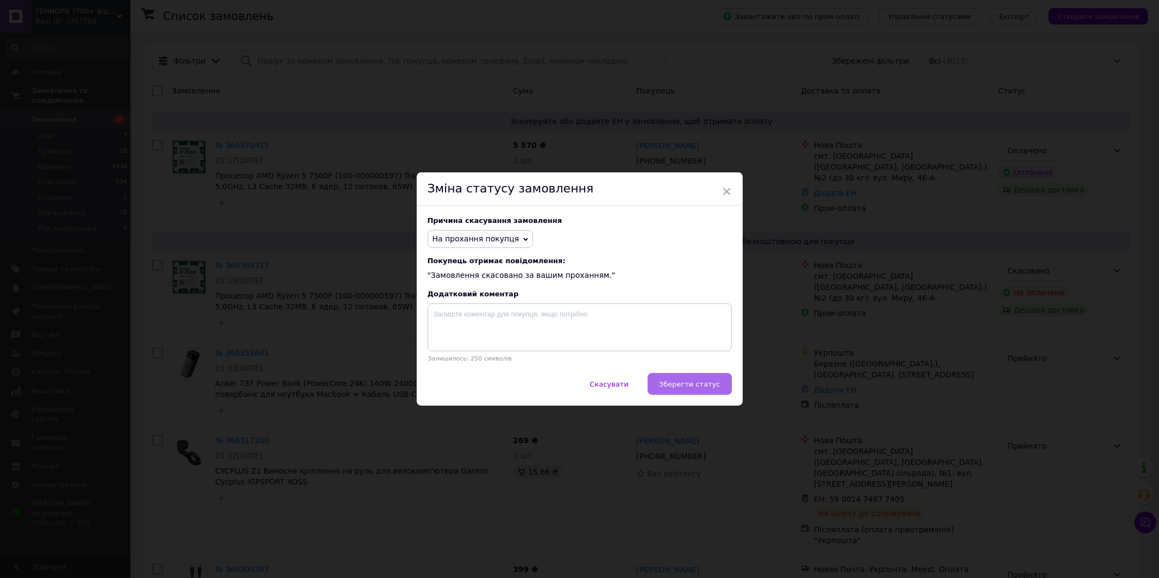
click at [692, 383] on span "Зберегти статус" at bounding box center [689, 384] width 61 height 8
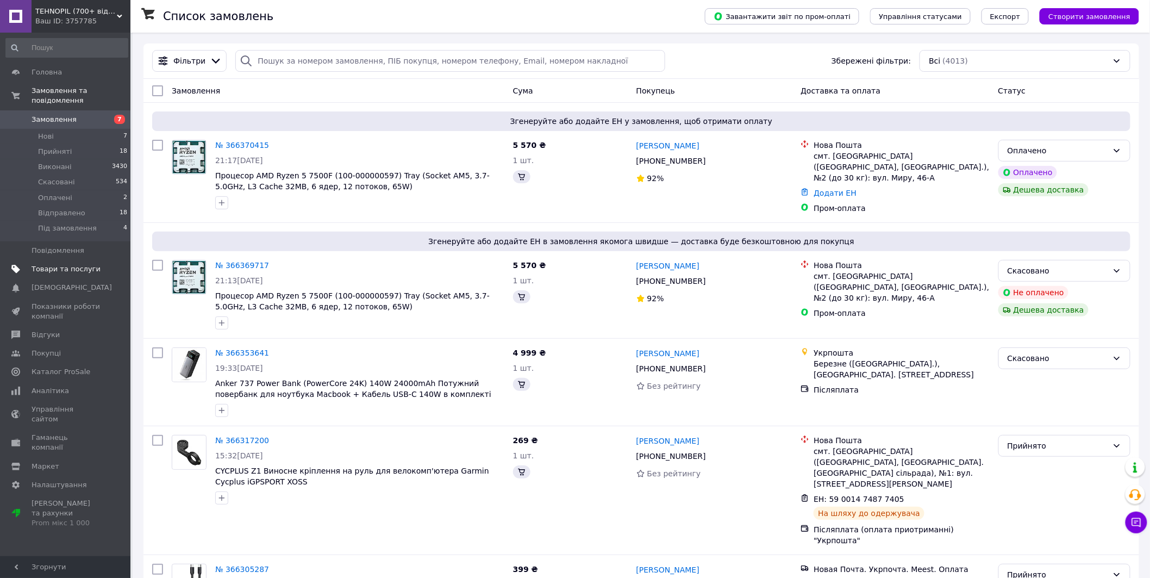
click at [56, 264] on span "Товари та послуги" at bounding box center [66, 269] width 69 height 10
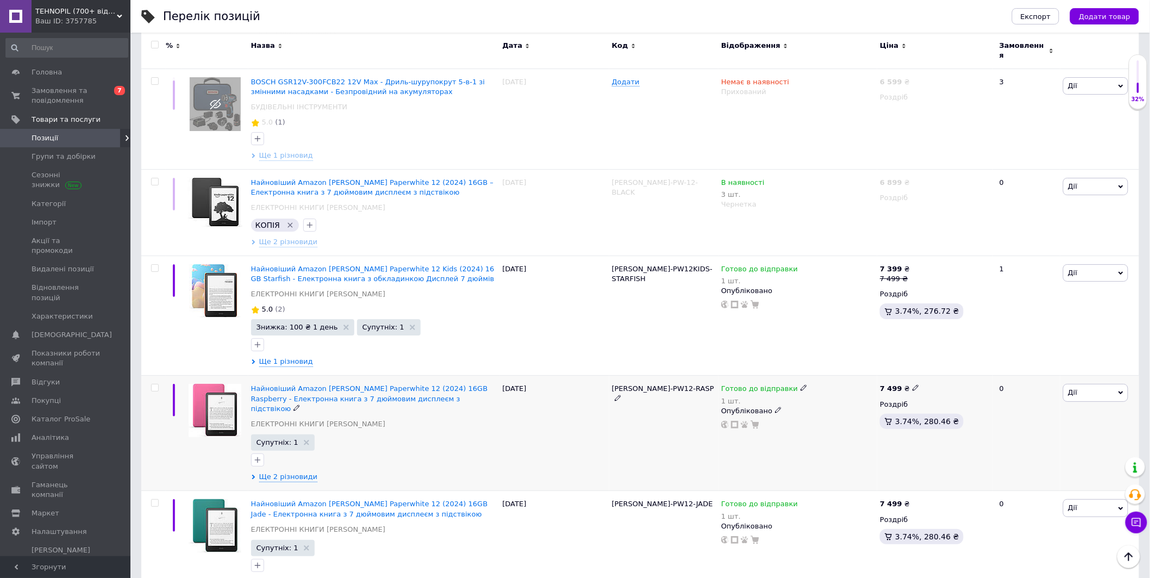
scroll to position [1596, 0]
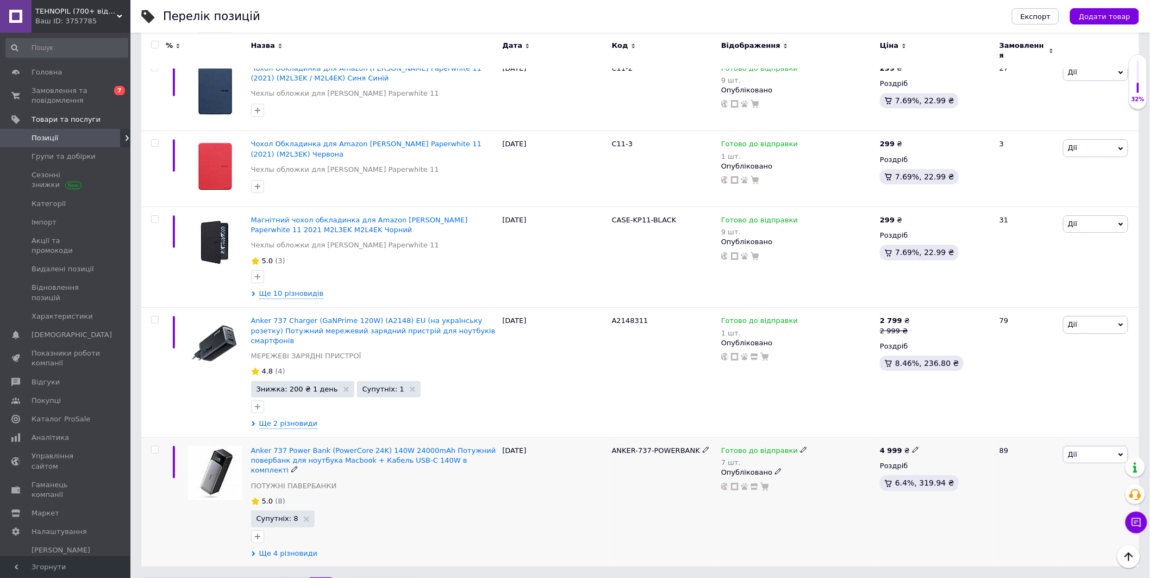
scroll to position [1564, 0]
click at [290, 549] on span "Ще 4 різновиди" at bounding box center [288, 554] width 59 height 10
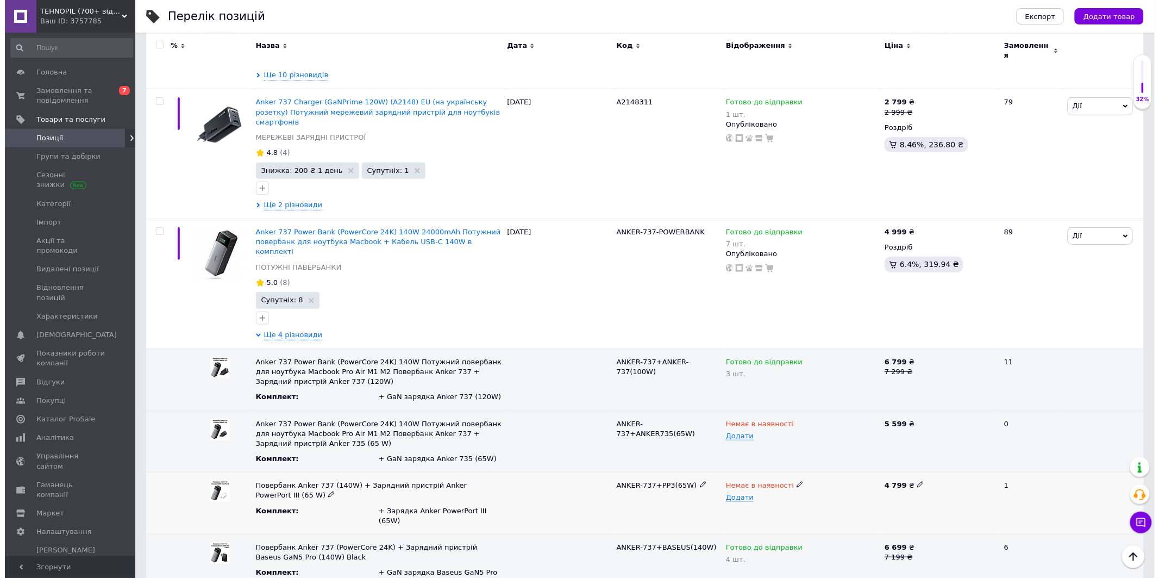
scroll to position [1797, 0]
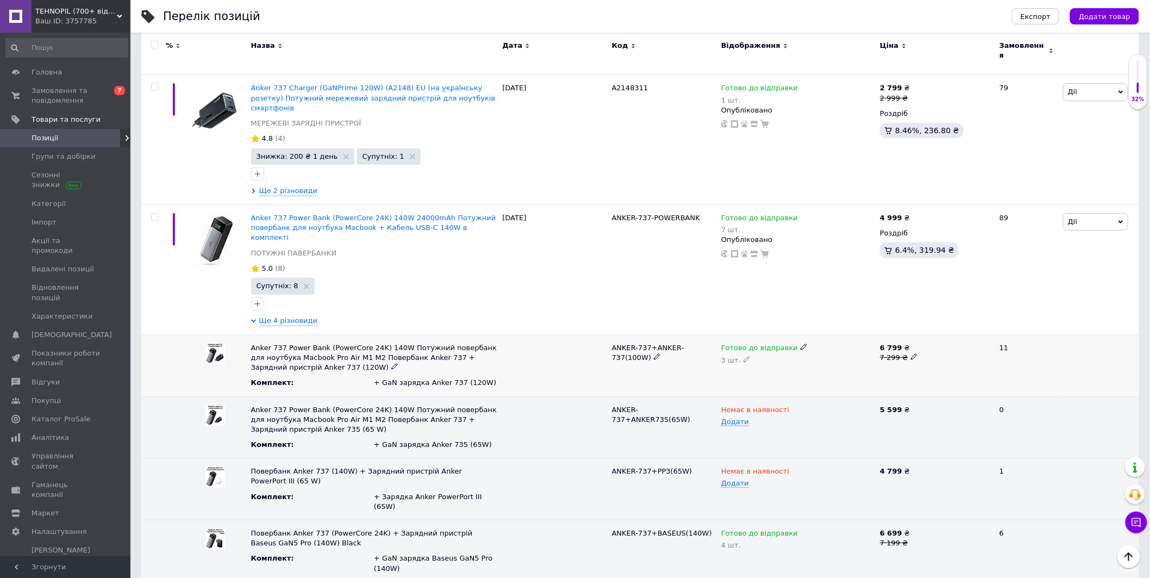
click at [911, 353] on icon at bounding box center [914, 356] width 7 height 7
click at [912, 340] on input "7299" at bounding box center [930, 348] width 109 height 16
click at [916, 344] on div at bounding box center [935, 365] width 116 height 62
click at [911, 353] on icon at bounding box center [914, 356] width 7 height 7
click at [886, 340] on input "7299" at bounding box center [930, 348] width 109 height 16
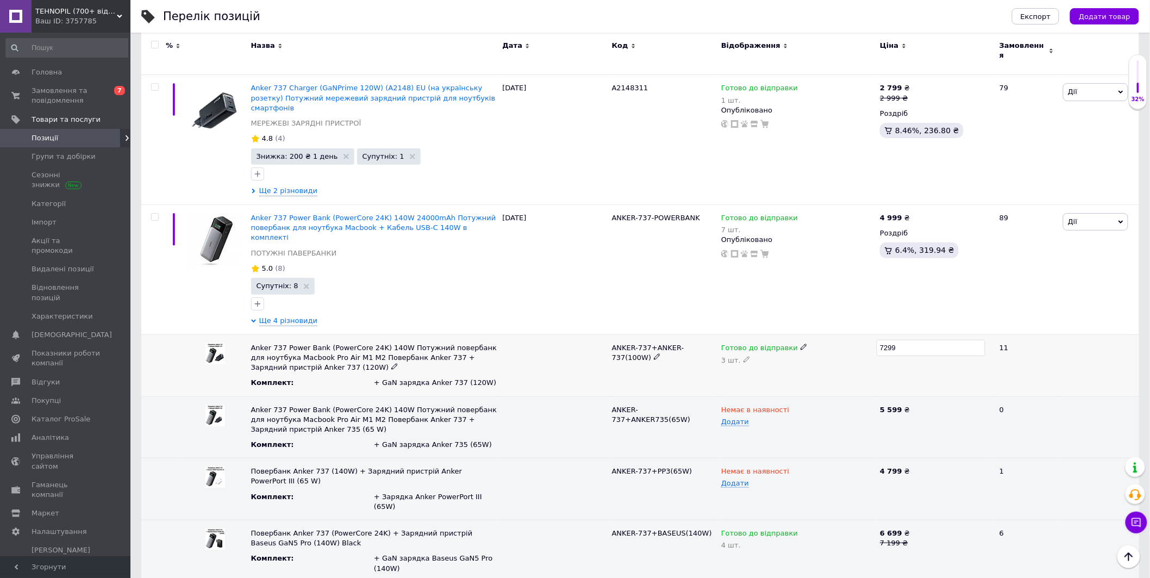
type input "7999"
click at [914, 342] on div "7999" at bounding box center [935, 365] width 116 height 62
click at [1089, 213] on span "Дії" at bounding box center [1095, 221] width 65 height 17
click at [1028, 281] on li "Знижка" at bounding box center [1055, 288] width 144 height 15
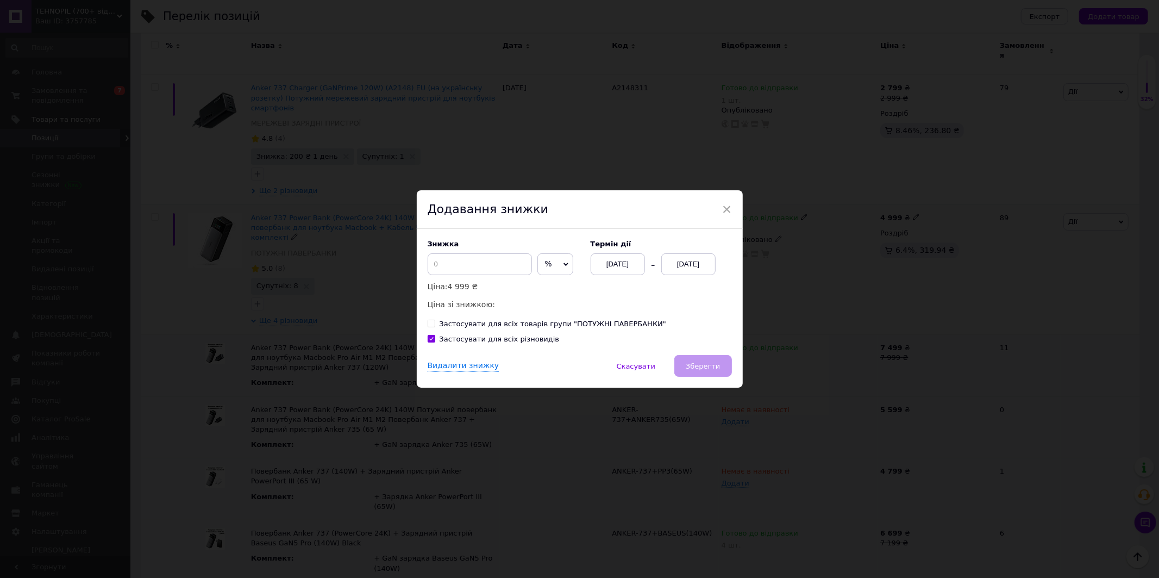
click at [428, 338] on input "Застосувати для всіх різновидів" at bounding box center [431, 338] width 7 height 7
checkbox input "false"
click at [704, 371] on div "Видалити знижку   Скасувати   Зберегти" at bounding box center [580, 371] width 326 height 33
click at [563, 266] on icon at bounding box center [565, 264] width 5 height 5
drag, startPoint x: 544, startPoint y: 286, endPoint x: 511, endPoint y: 267, distance: 38.7
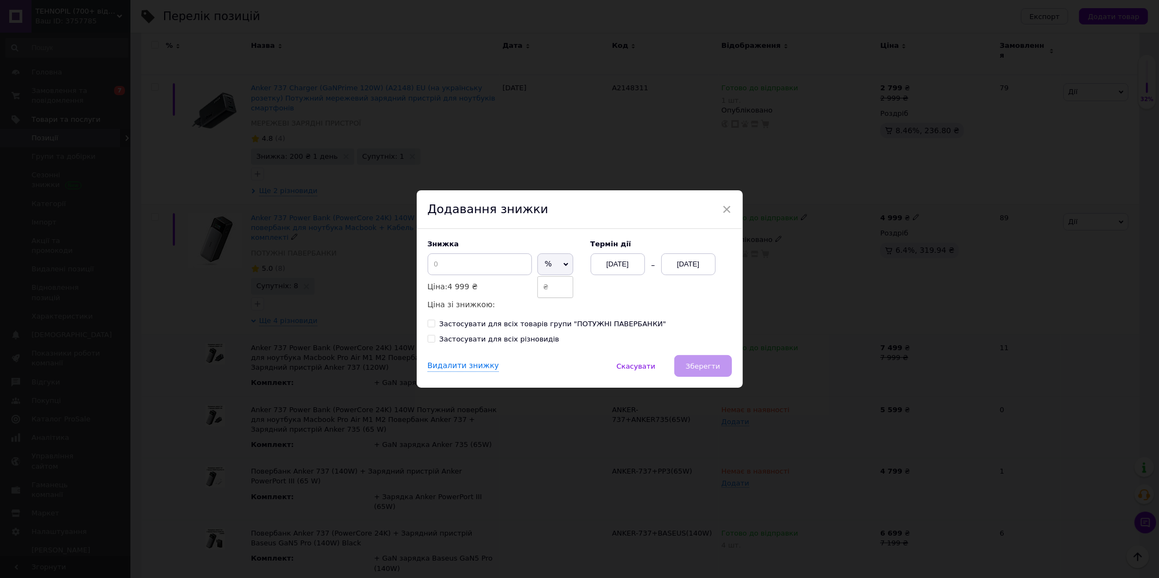
click at [544, 286] on li "₴" at bounding box center [555, 286] width 35 height 15
click at [500, 264] on input at bounding box center [480, 264] width 104 height 22
type input "1"
click at [712, 380] on div "Видалити знижку   Скасувати   Зберегти" at bounding box center [580, 371] width 326 height 33
click at [712, 370] on span "Зберегти" at bounding box center [703, 366] width 34 height 8
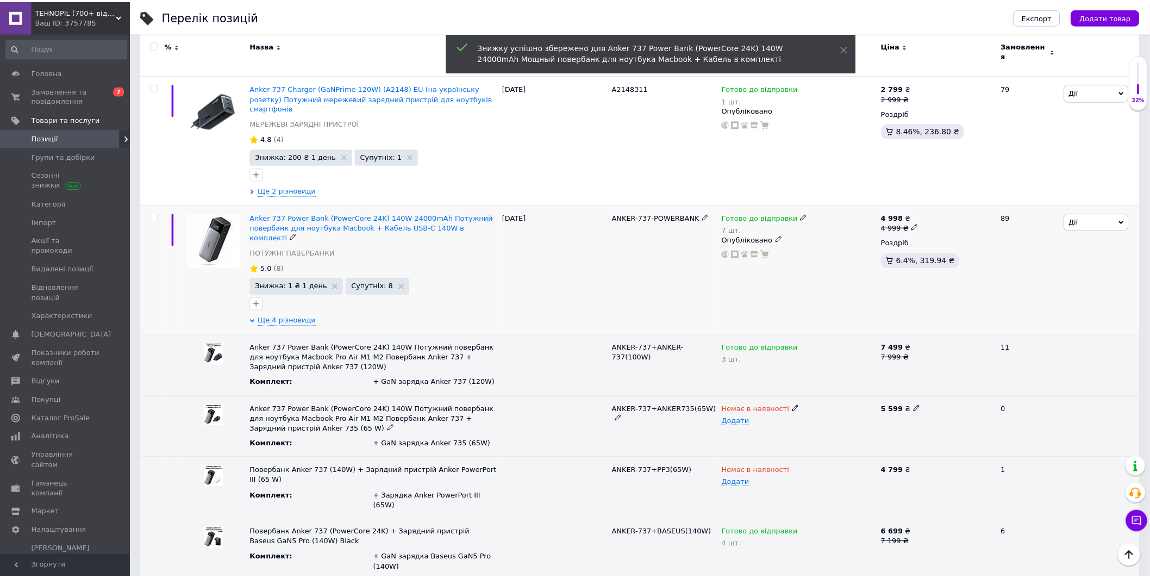
scroll to position [1792, 0]
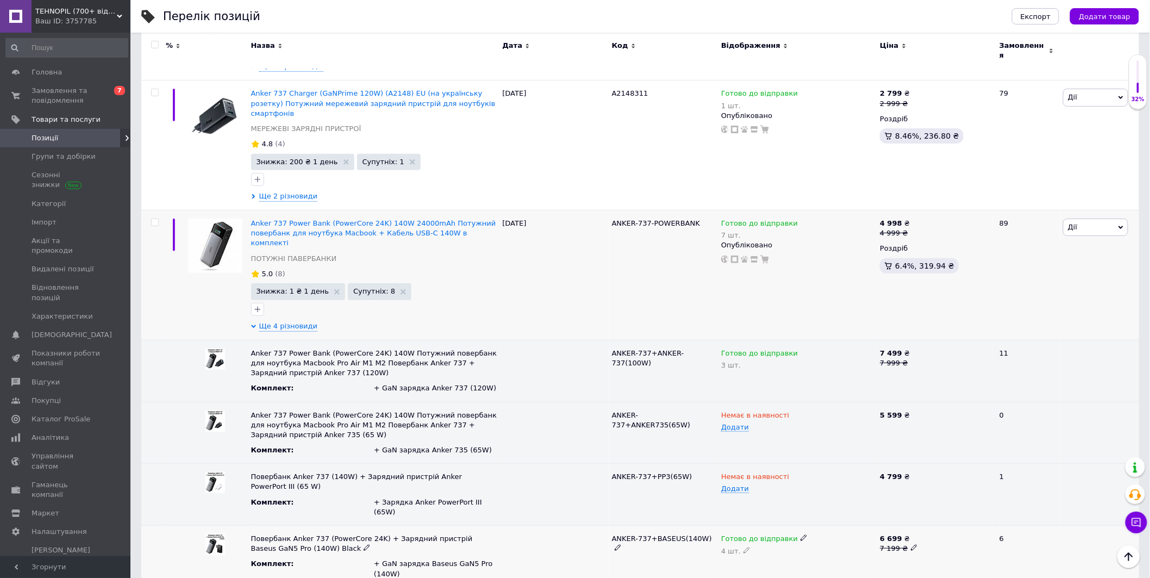
click at [911, 544] on use at bounding box center [914, 547] width 6 height 6
click at [886, 525] on div at bounding box center [935, 555] width 116 height 61
click at [334, 289] on use at bounding box center [336, 291] width 5 height 5
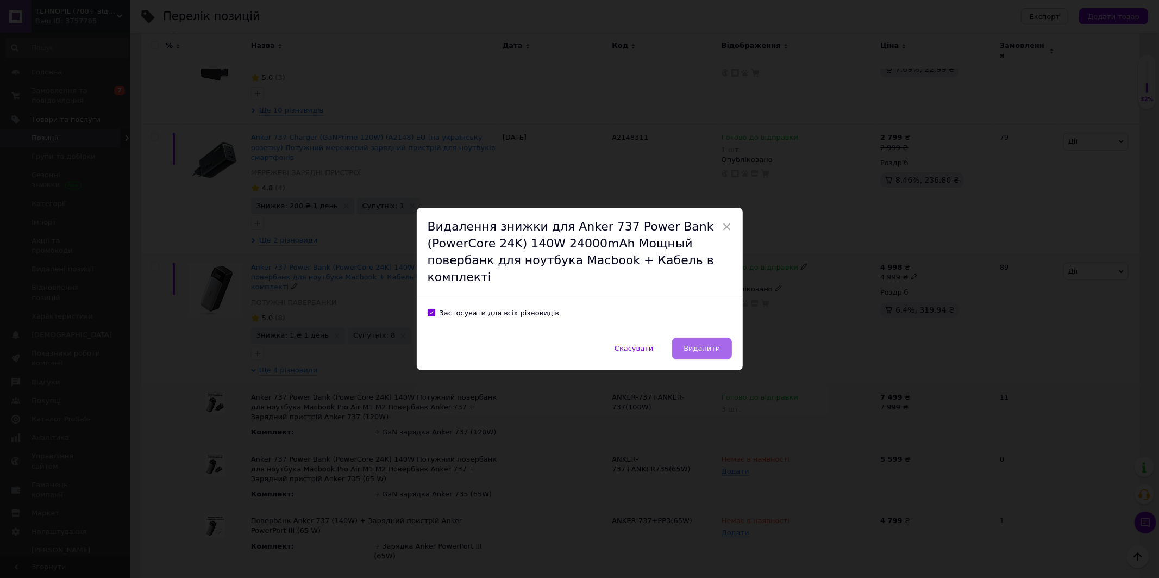
click at [693, 350] on span "Видалити" at bounding box center [702, 348] width 36 height 8
